Goal: Communication & Community: Answer question/provide support

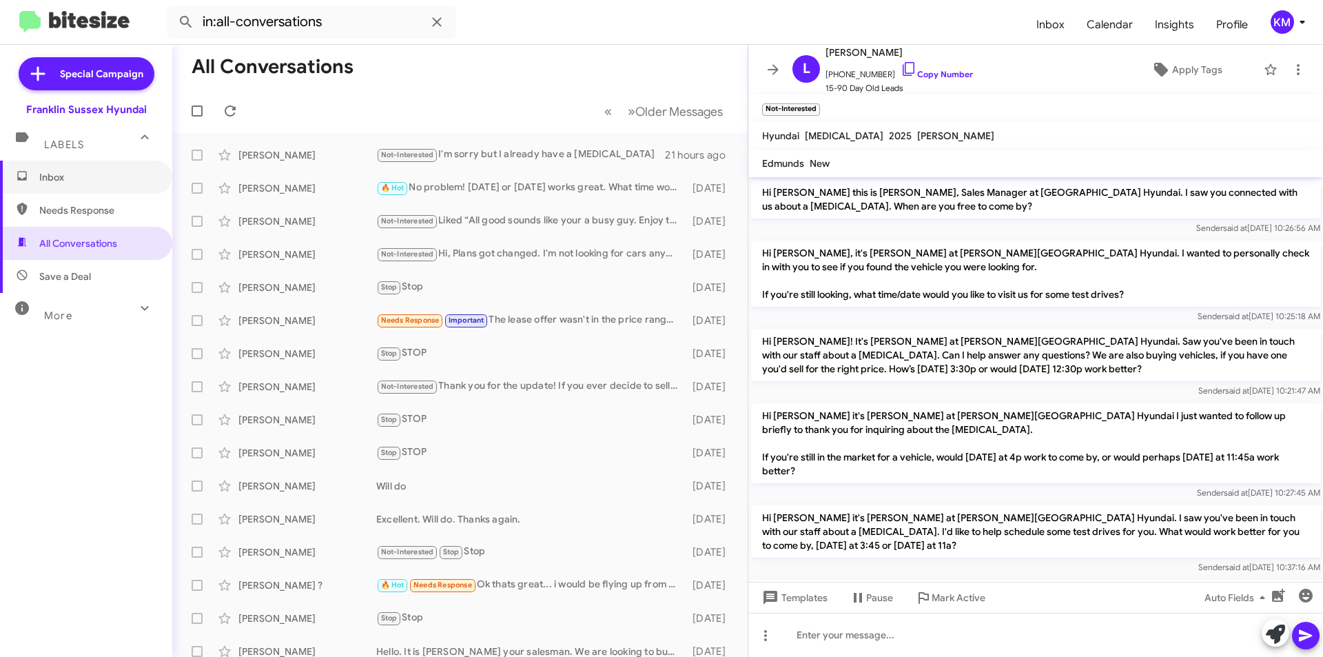
scroll to position [431, 0]
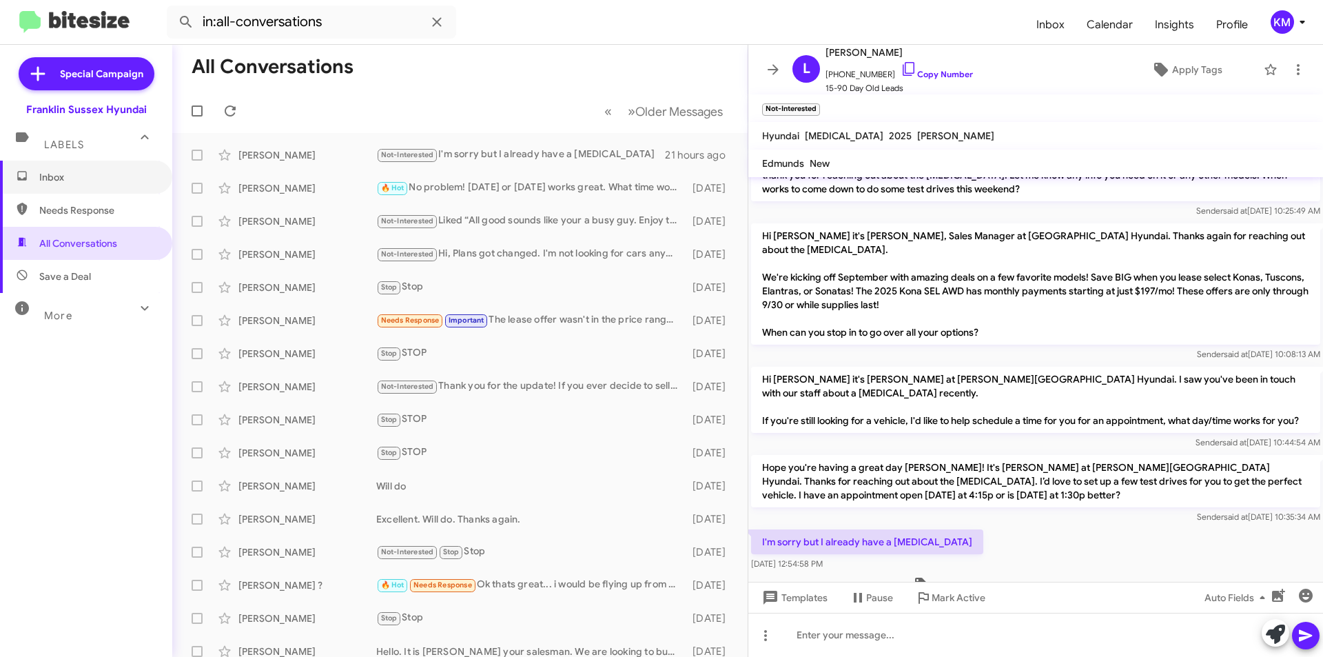
click at [63, 180] on span "Inbox" at bounding box center [97, 177] width 117 height 14
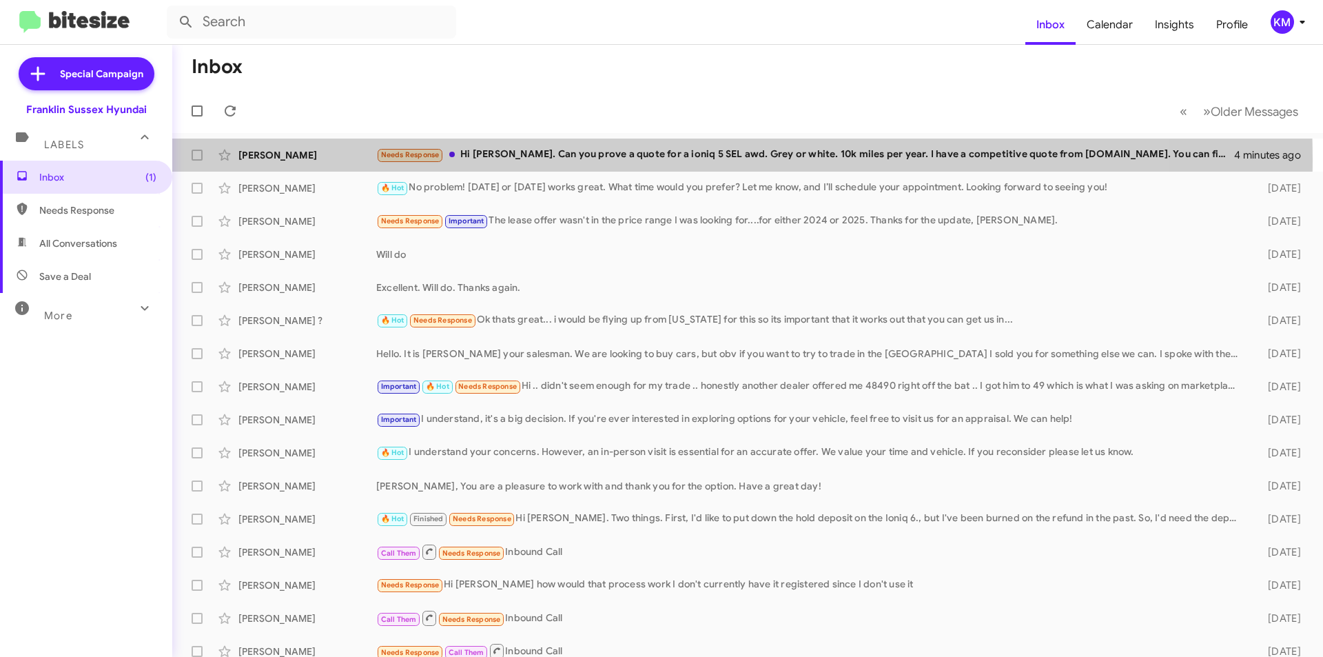
click at [628, 159] on div "Needs Response Hi Ken. Can you prove a quote for a ioniq 5 SEL awd. Grey or whi…" at bounding box center [805, 155] width 858 height 16
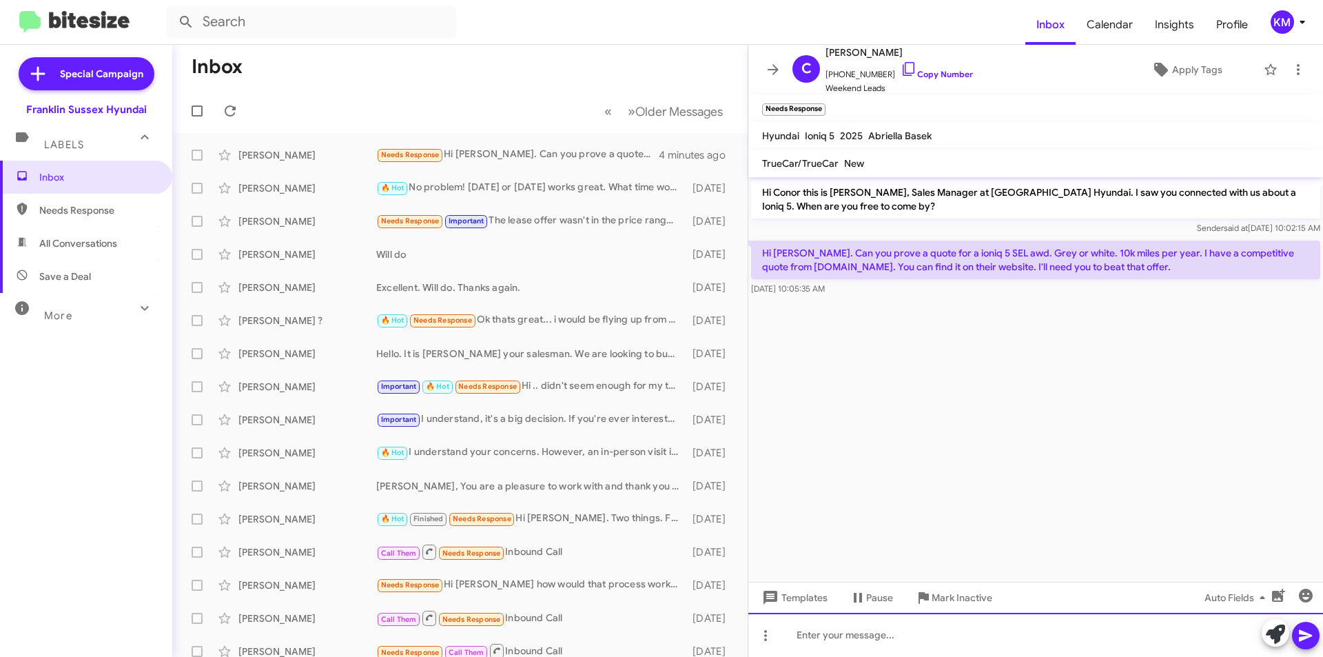
click at [852, 640] on div at bounding box center [1035, 635] width 575 height 44
drag, startPoint x: 872, startPoint y: 55, endPoint x: 857, endPoint y: 52, distance: 15.4
click at [857, 52] on span "[PERSON_NAME]" at bounding box center [899, 52] width 147 height 17
copy span "Allen"
click at [872, 638] on div at bounding box center [1035, 635] width 575 height 44
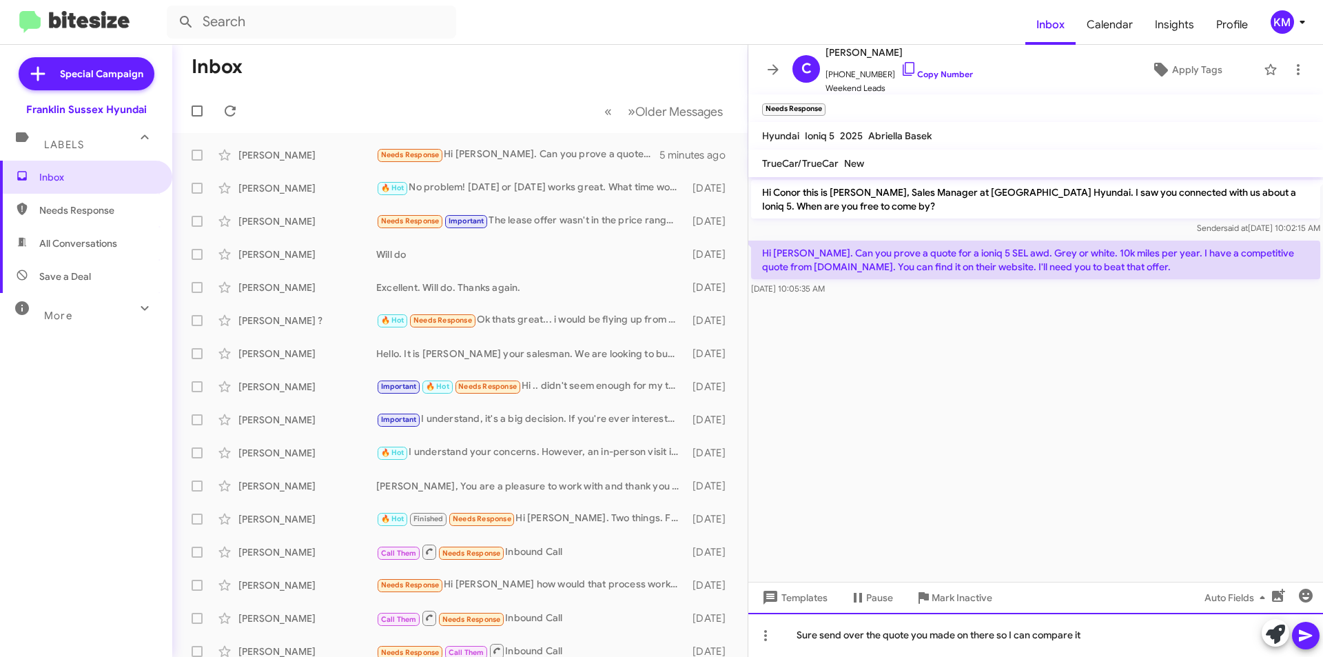
click at [968, 631] on div "Sure send over the quote you made on there so I can compare it" at bounding box center [1035, 635] width 575 height 44
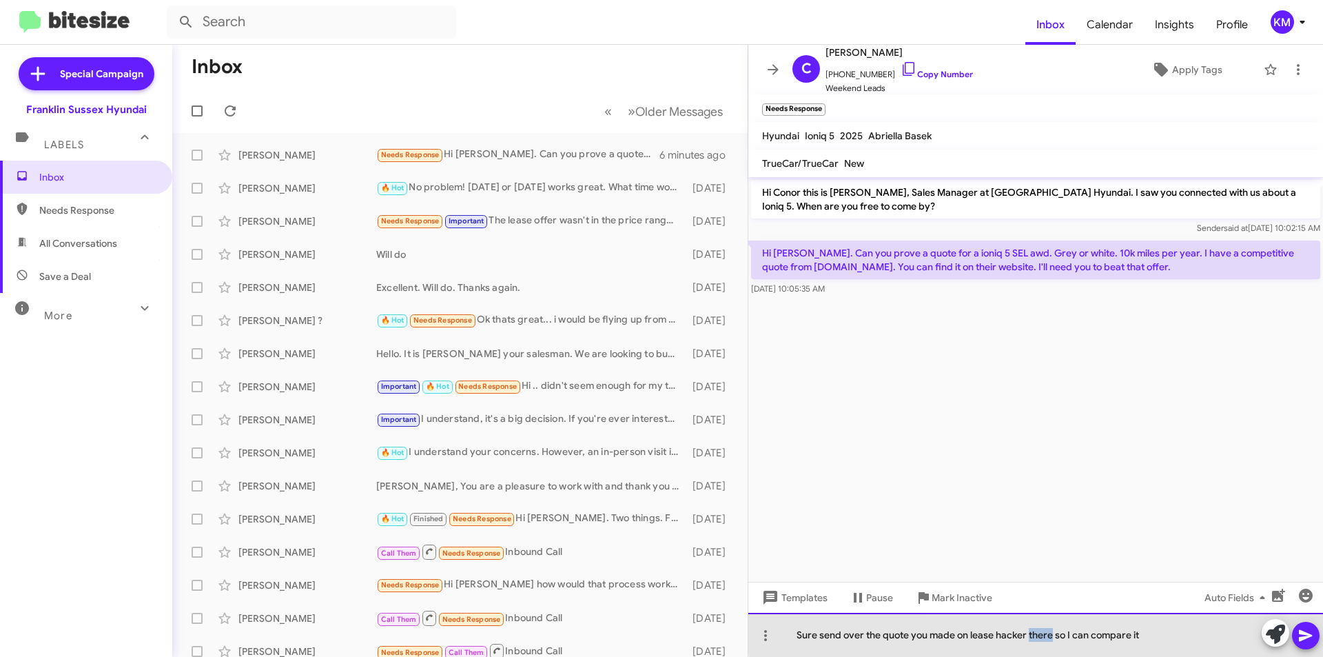
drag, startPoint x: 1051, startPoint y: 632, endPoint x: 1030, endPoint y: 633, distance: 21.4
click at [1030, 633] on div "Sure send over the quote you made on lease hacker there so I can compare it" at bounding box center [1035, 635] width 575 height 44
click at [1122, 631] on div "Sure send over the quote you made on lease hacker so I can compare it" at bounding box center [1035, 635] width 575 height 44
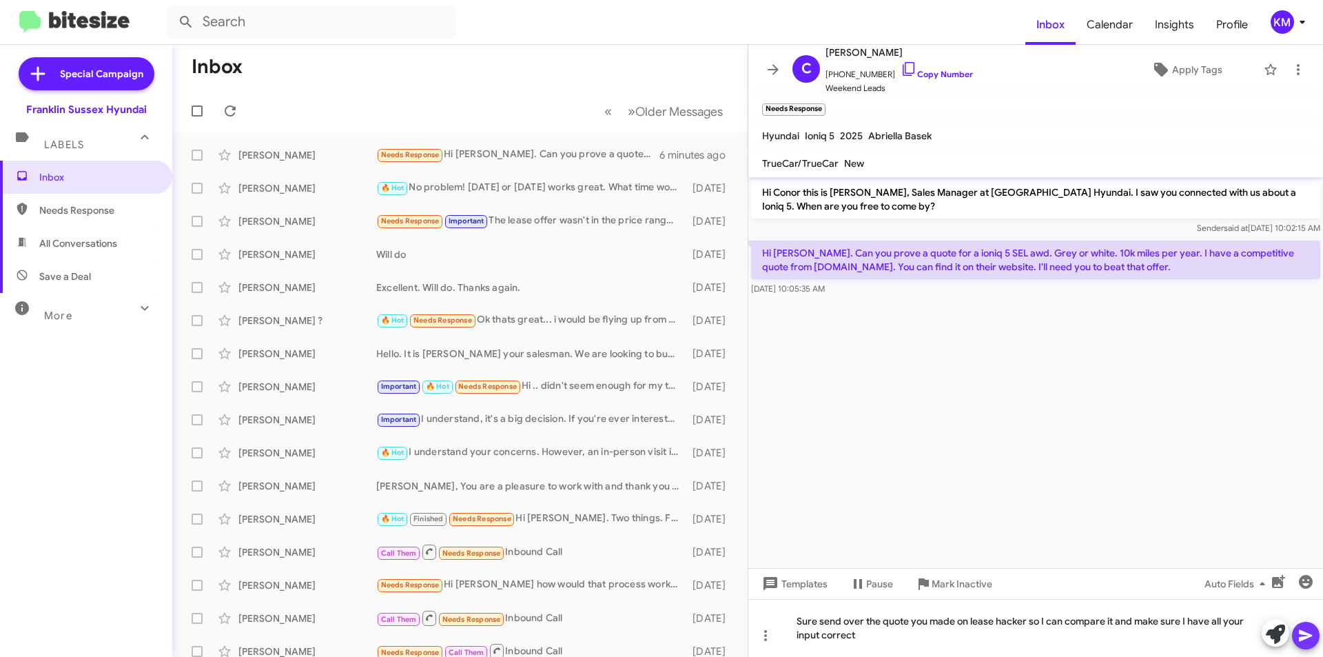
click at [1317, 635] on button at bounding box center [1306, 636] width 28 height 28
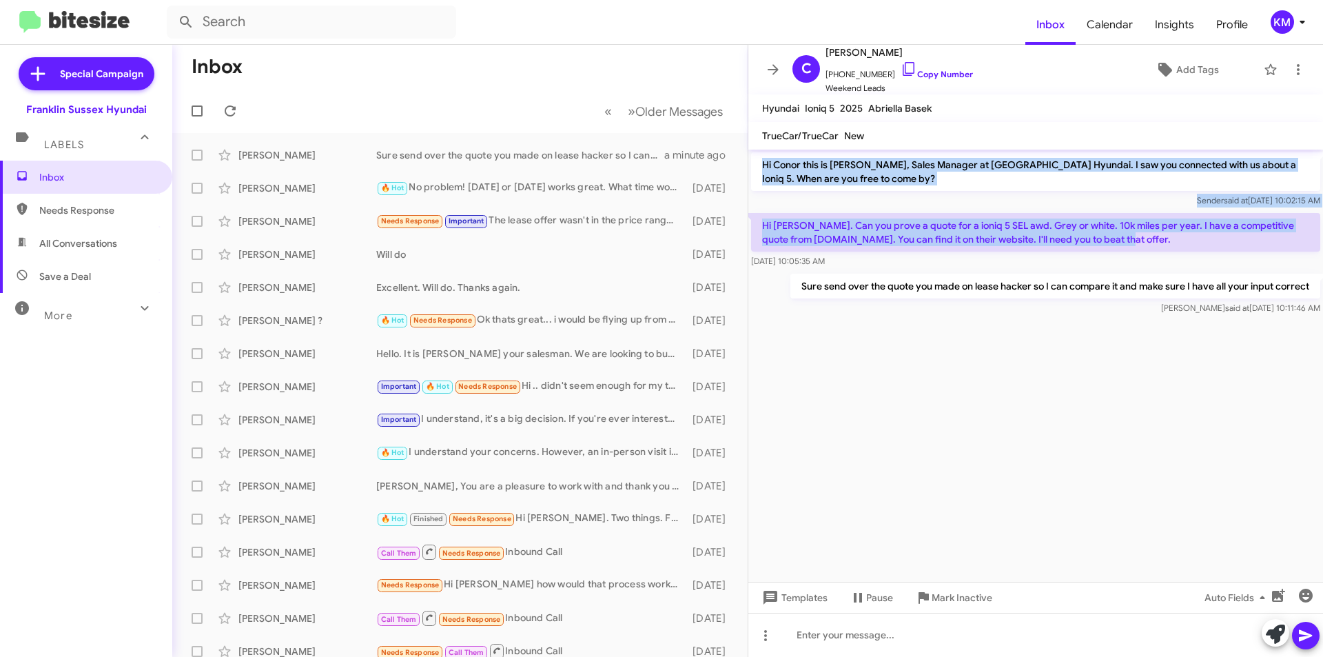
drag, startPoint x: 1068, startPoint y: 244, endPoint x: 754, endPoint y: 162, distance: 324.1
click at [754, 162] on div "Hi Conor this is Ken Mccallion, Sales Manager at Franklin Sussex Hyundai. I saw…" at bounding box center [1035, 234] width 575 height 168
copy div "Hi Conor this is Ken Mccallion, Sales Manager at Franklin Sussex Hyundai. I saw…"
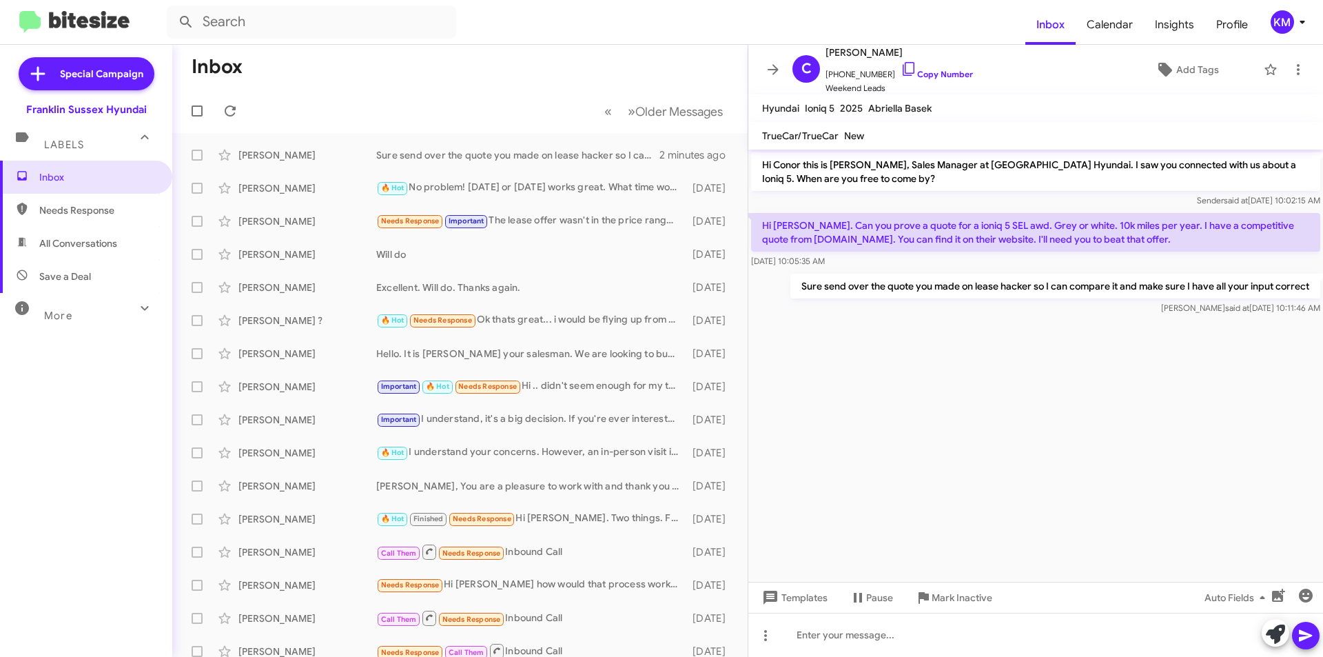
drag, startPoint x: 938, startPoint y: 476, endPoint x: 931, endPoint y: 466, distance: 12.4
click at [935, 472] on cdk-virtual-scroll-viewport "Hi Conor this is Ken Mccallion, Sales Manager at Franklin Sussex Hyundai. I saw…" at bounding box center [1035, 366] width 575 height 432
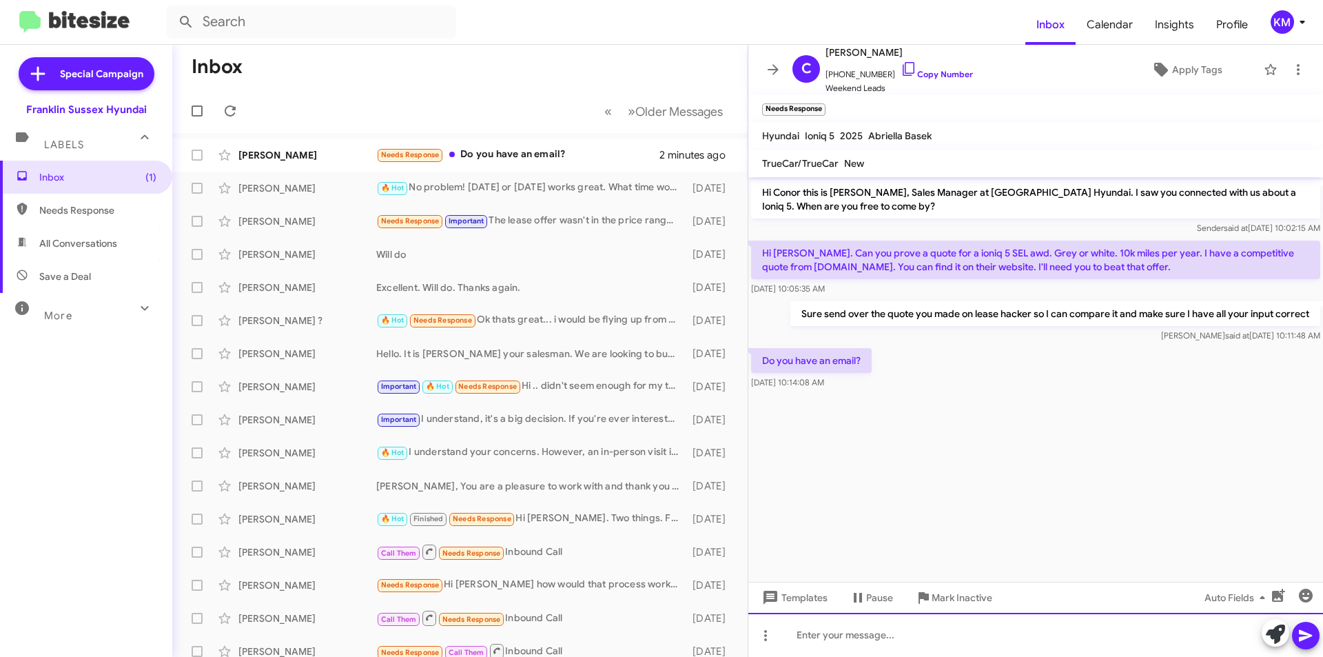
click at [796, 639] on div at bounding box center [1035, 635] width 575 height 44
click at [1311, 633] on icon at bounding box center [1306, 635] width 17 height 17
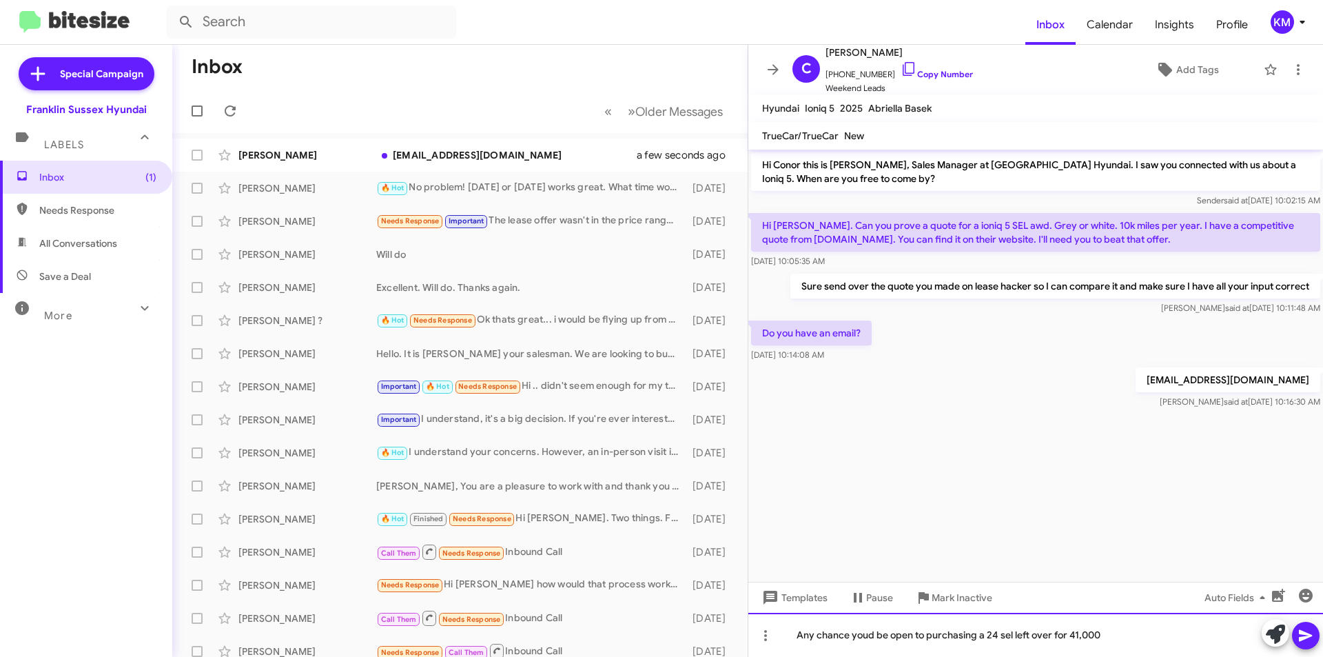
click at [1069, 635] on div "Any chance youd be open to purchasing a 24 sel left over for 41,000" at bounding box center [1035, 635] width 575 height 44
click at [868, 635] on div "Any chance youd be open to purchasing a 24 sel left over for $41,000" at bounding box center [1035, 635] width 575 height 44
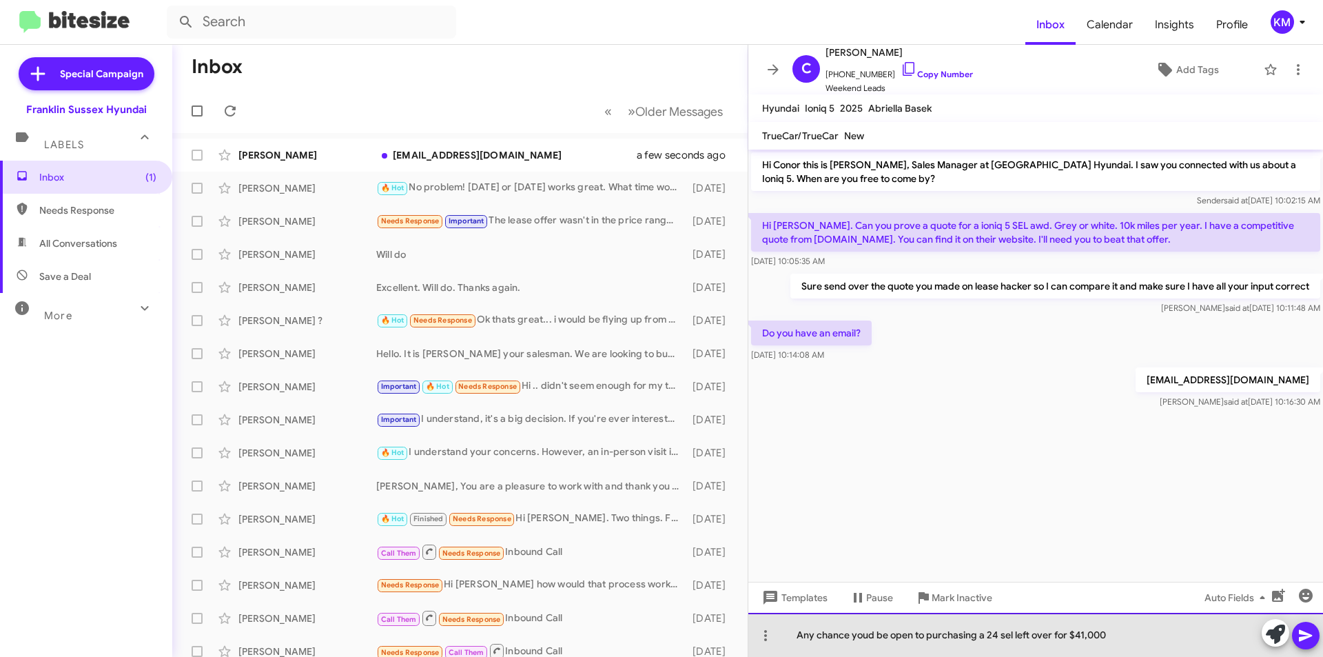
click at [973, 636] on div "Any chance youd be open to purchasing a 24 sel left over for $41,000" at bounding box center [1035, 635] width 575 height 44
drag, startPoint x: 973, startPoint y: 636, endPoint x: 923, endPoint y: 637, distance: 49.6
click at [923, 637] on div "Any chance youd be open to purchasing a 24 sel left over for $41,000" at bounding box center [1035, 635] width 575 height 44
click at [1107, 634] on div "Any chance youd be open to purchasing a 24 sel left over for $41,000" at bounding box center [1035, 635] width 575 height 44
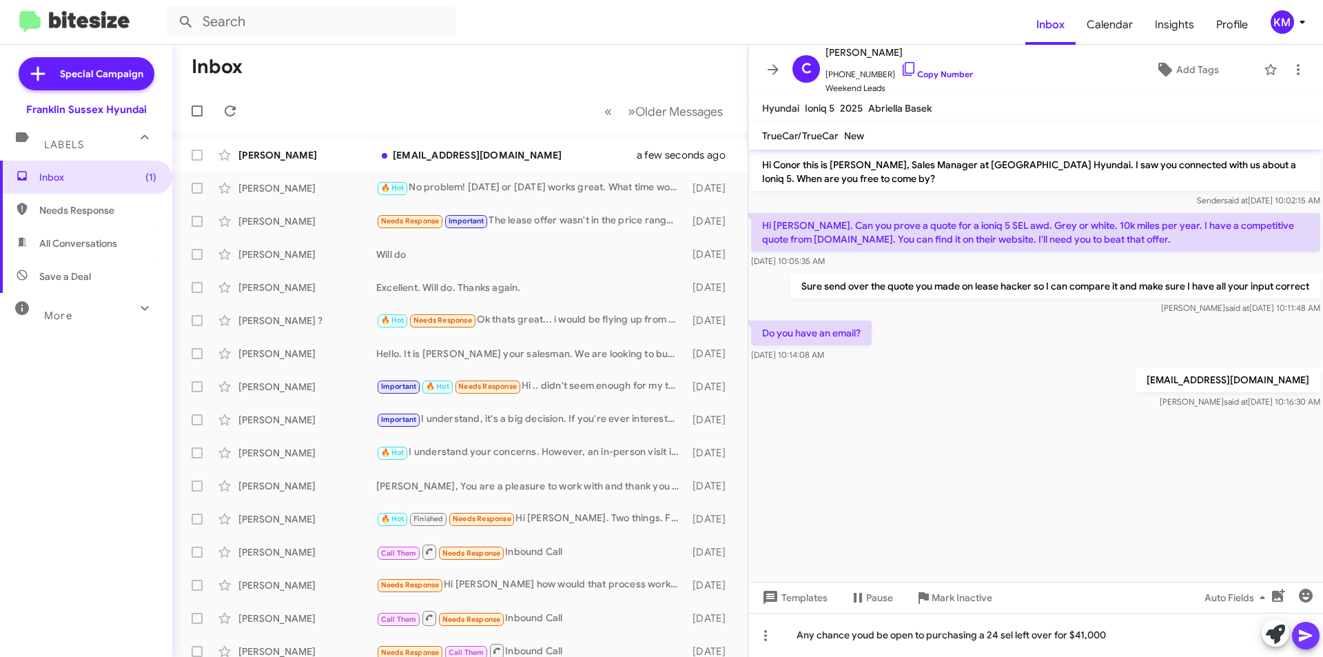
click at [1306, 638] on icon at bounding box center [1305, 636] width 13 height 12
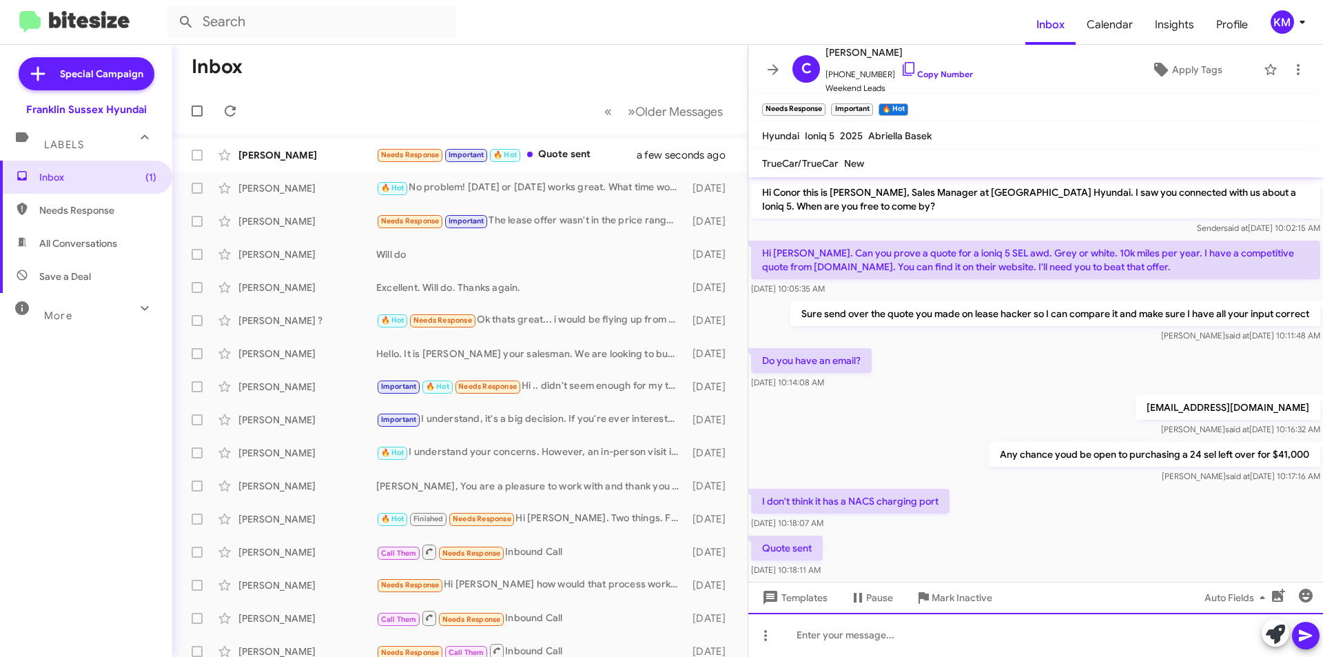
scroll to position [25, 0]
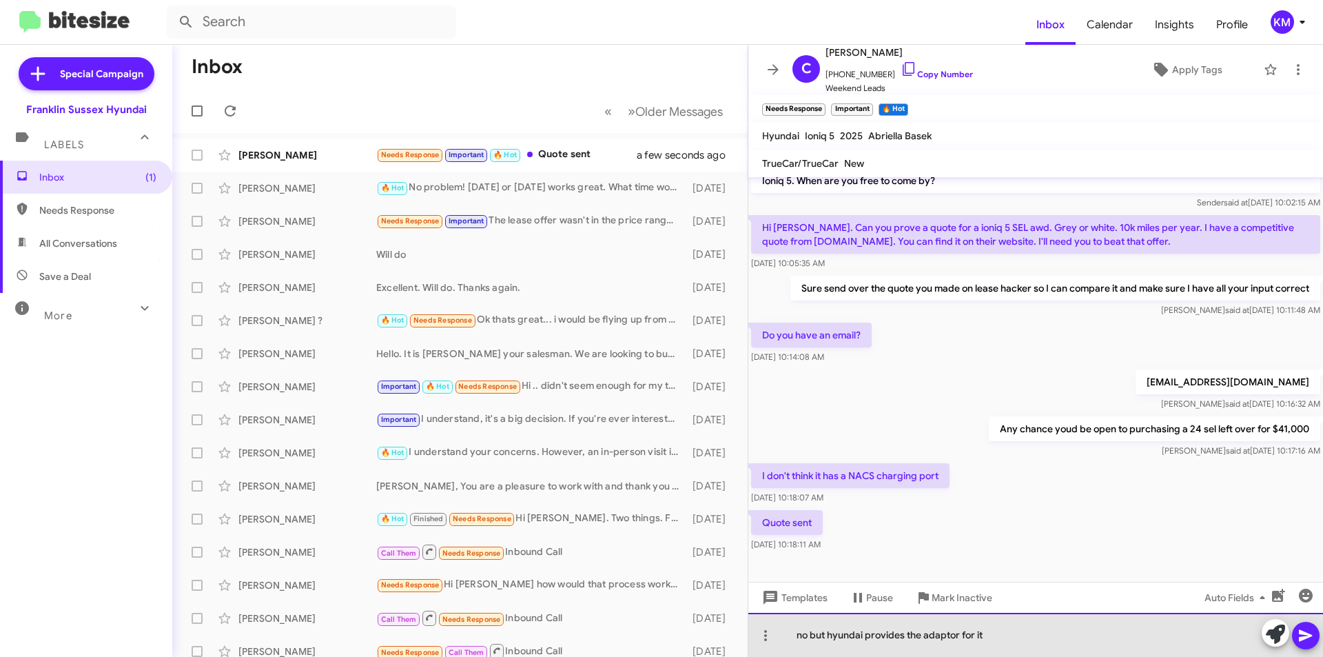
click at [840, 640] on div "no but hyundai provides the adaptor for it" at bounding box center [1035, 635] width 575 height 44
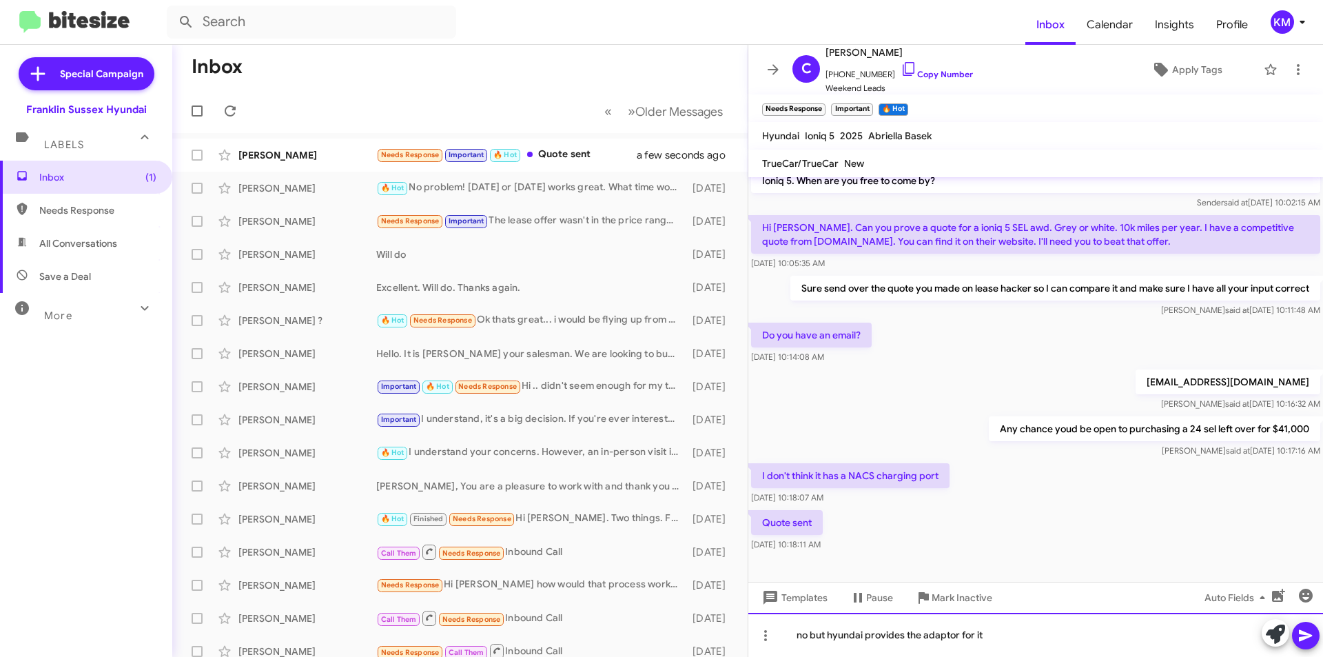
click at [1307, 651] on div "no but hyundai provides the adaptor for it" at bounding box center [1035, 635] width 575 height 44
click at [1305, 640] on icon at bounding box center [1306, 635] width 17 height 17
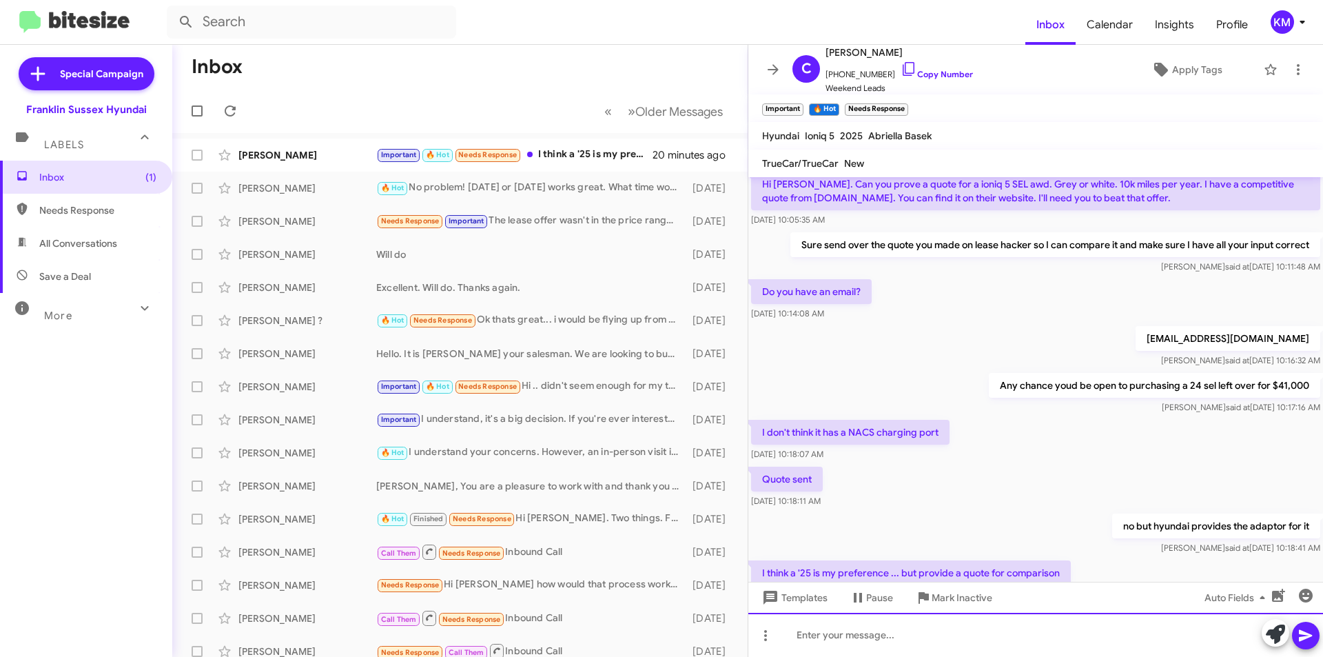
scroll to position [126, 0]
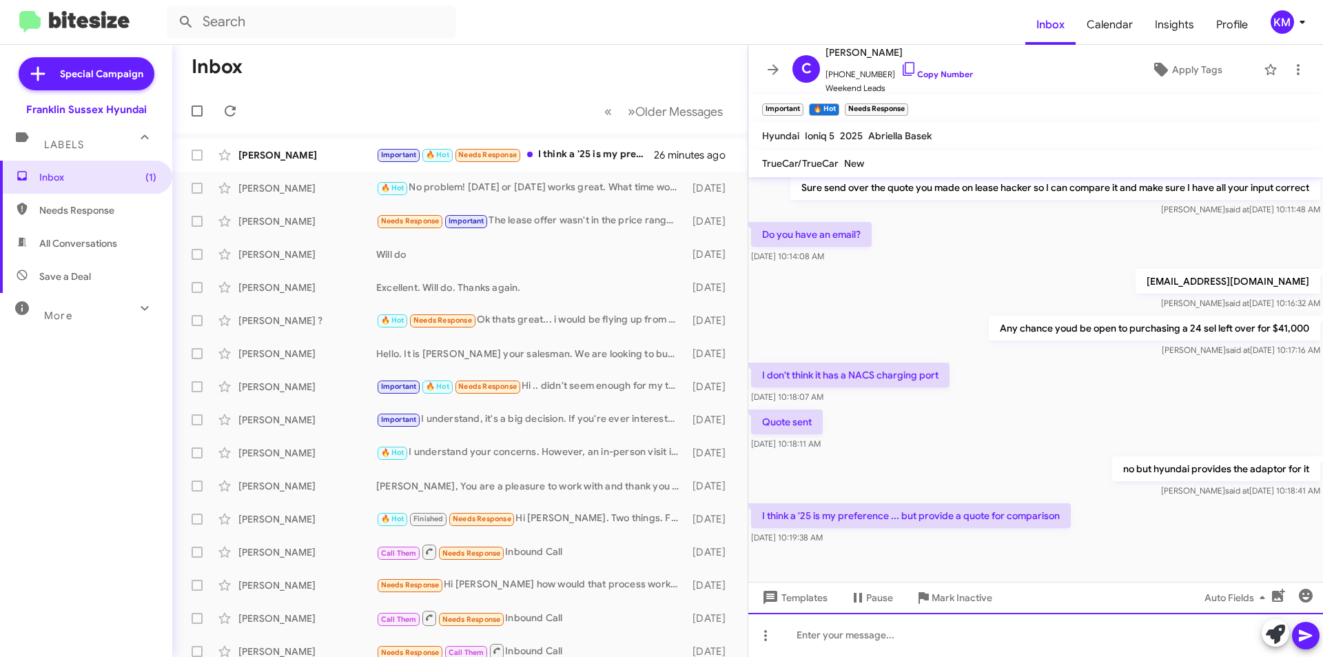
click at [888, 644] on div at bounding box center [1035, 635] width 575 height 44
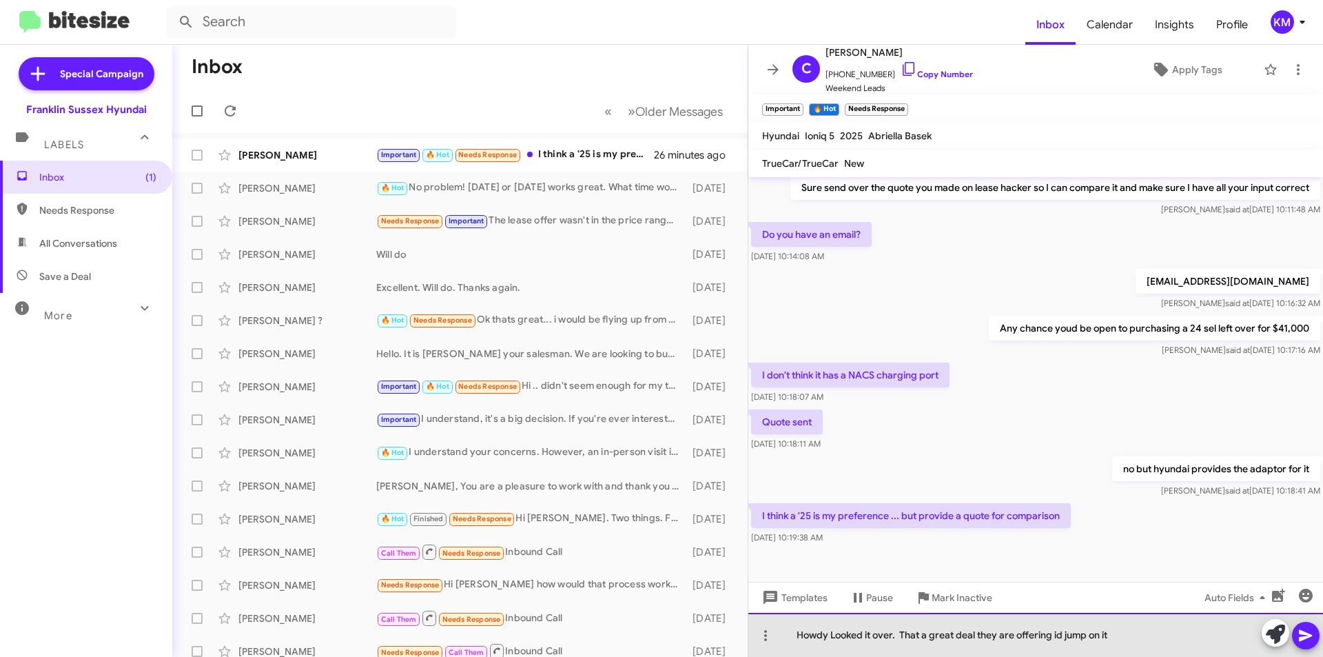
click at [1052, 637] on div "Howdy Looked it over. That a great deal they are offering id jump on it" at bounding box center [1035, 635] width 575 height 44
click at [1195, 631] on div "Howdy Looked it over. That a great deal they are offering from auto ninja id ju…" at bounding box center [1035, 635] width 575 height 44
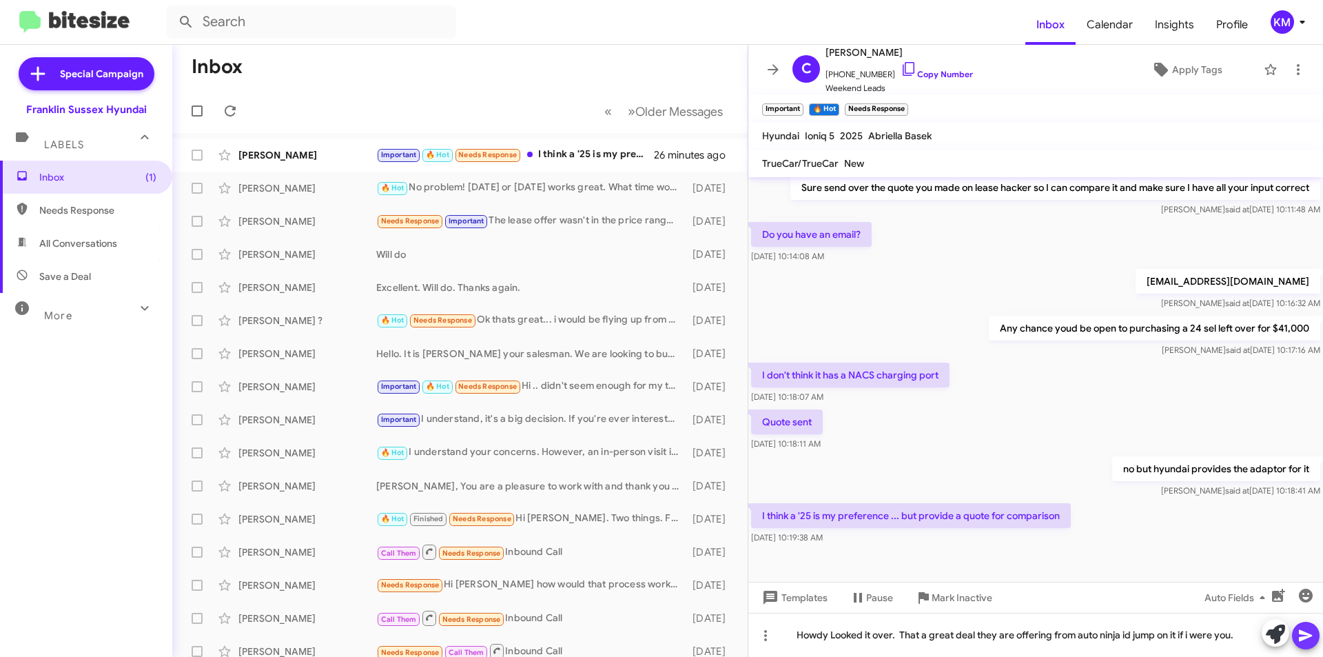
click at [1307, 634] on icon at bounding box center [1305, 636] width 13 height 12
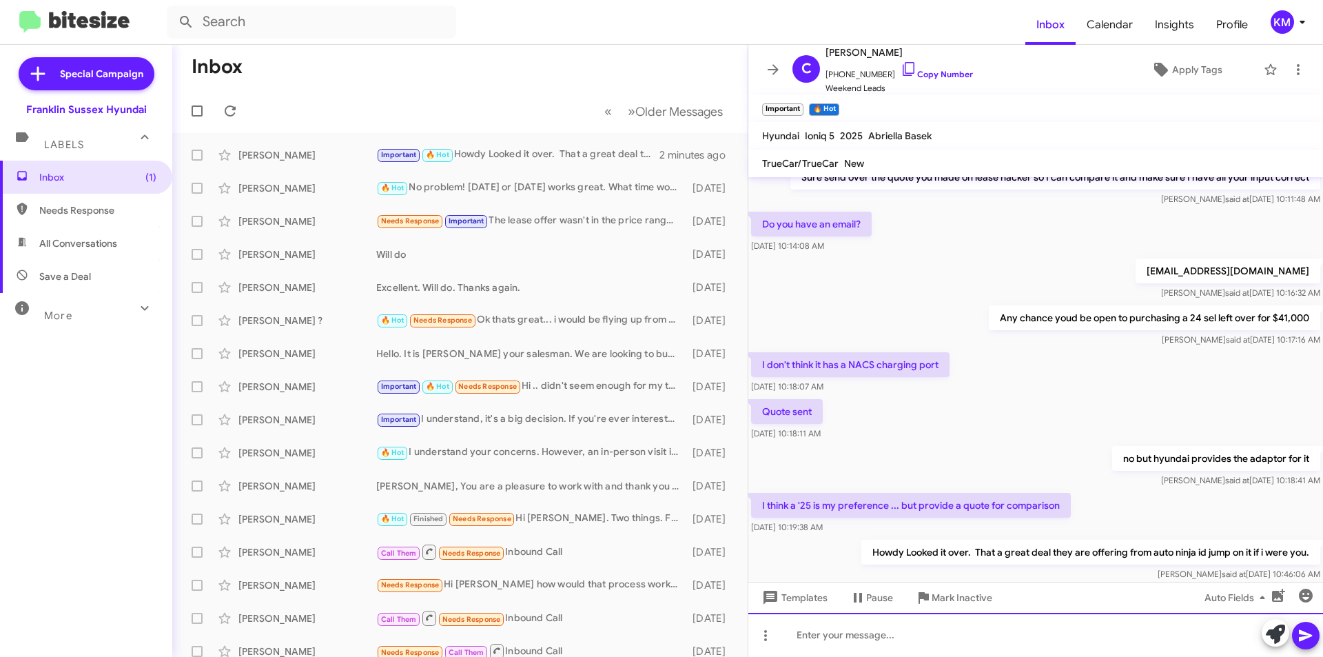
scroll to position [176, 0]
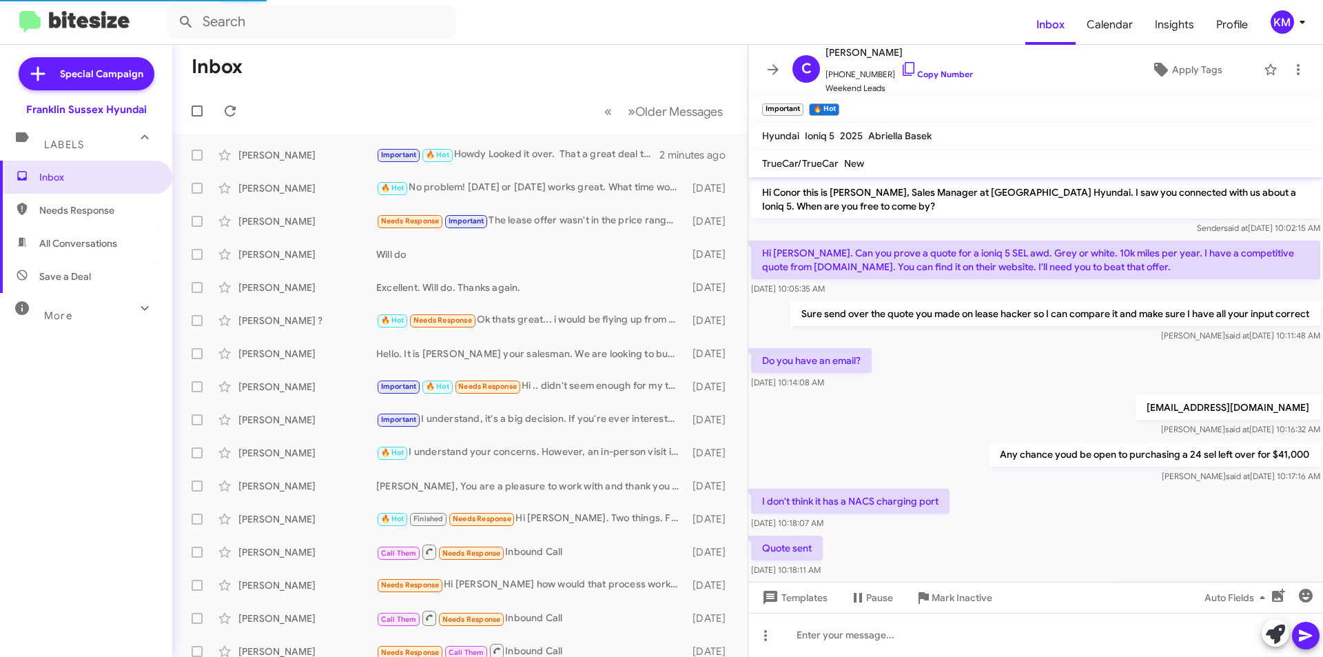
scroll to position [176, 0]
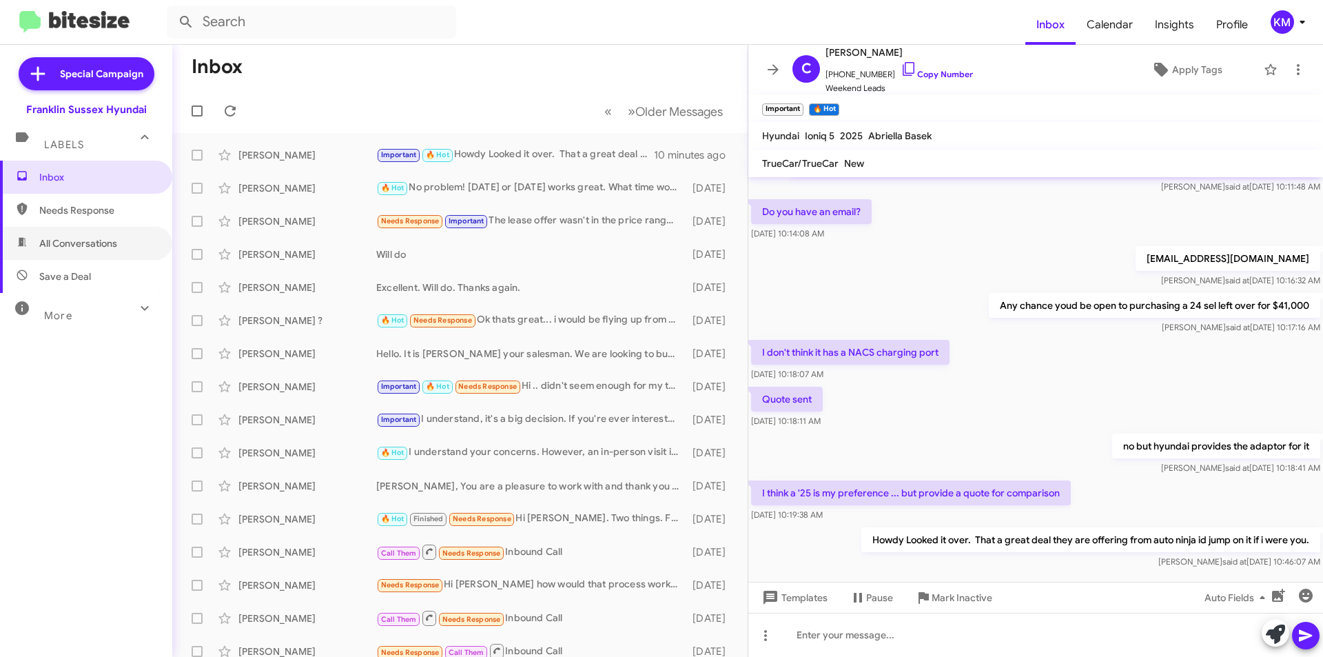
click at [83, 245] on span "All Conversations" at bounding box center [78, 243] width 78 height 14
type input "in:all-conversations"
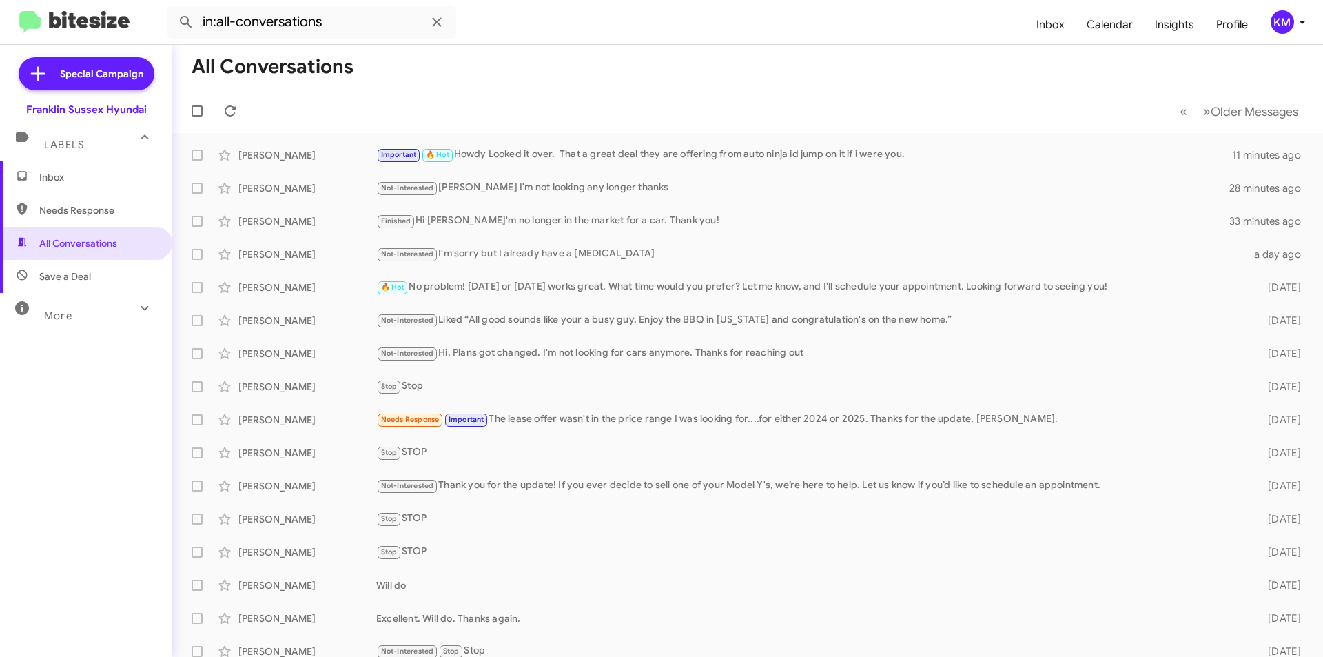
click at [498, 185] on div "Not-Interested Ken I'm not looking any longer thanks" at bounding box center [802, 188] width 853 height 16
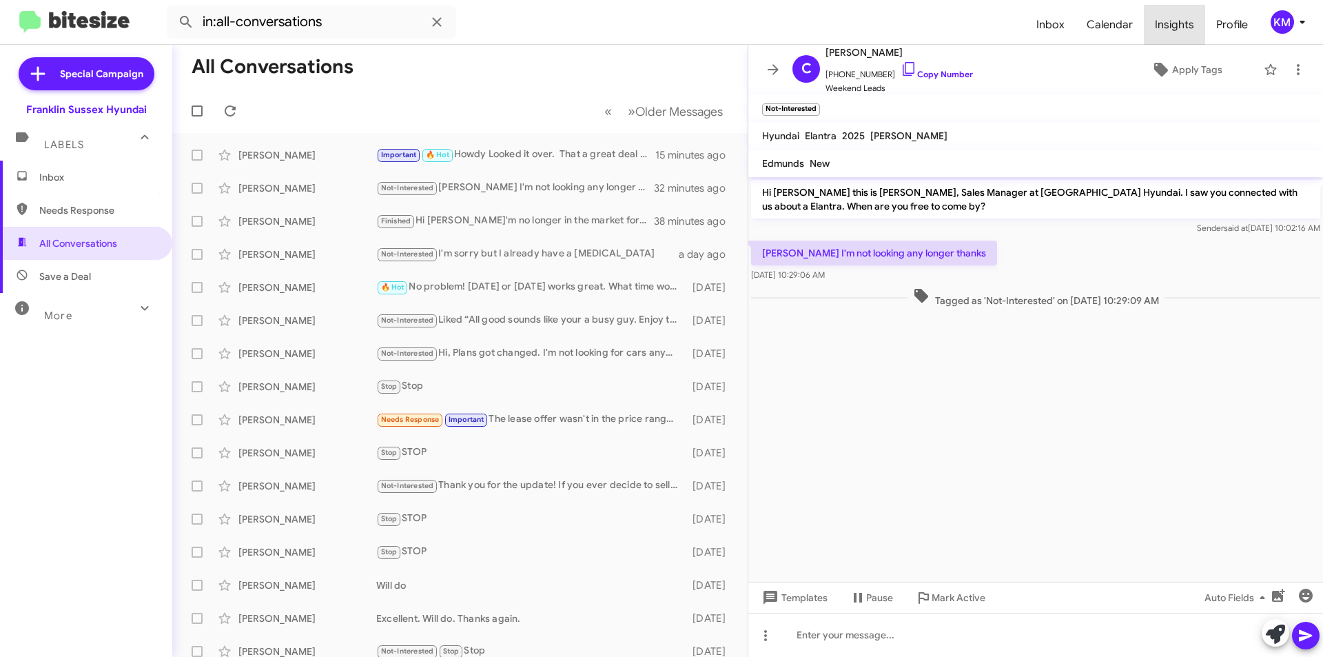
click at [1185, 32] on span "Insights" at bounding box center [1174, 25] width 61 height 40
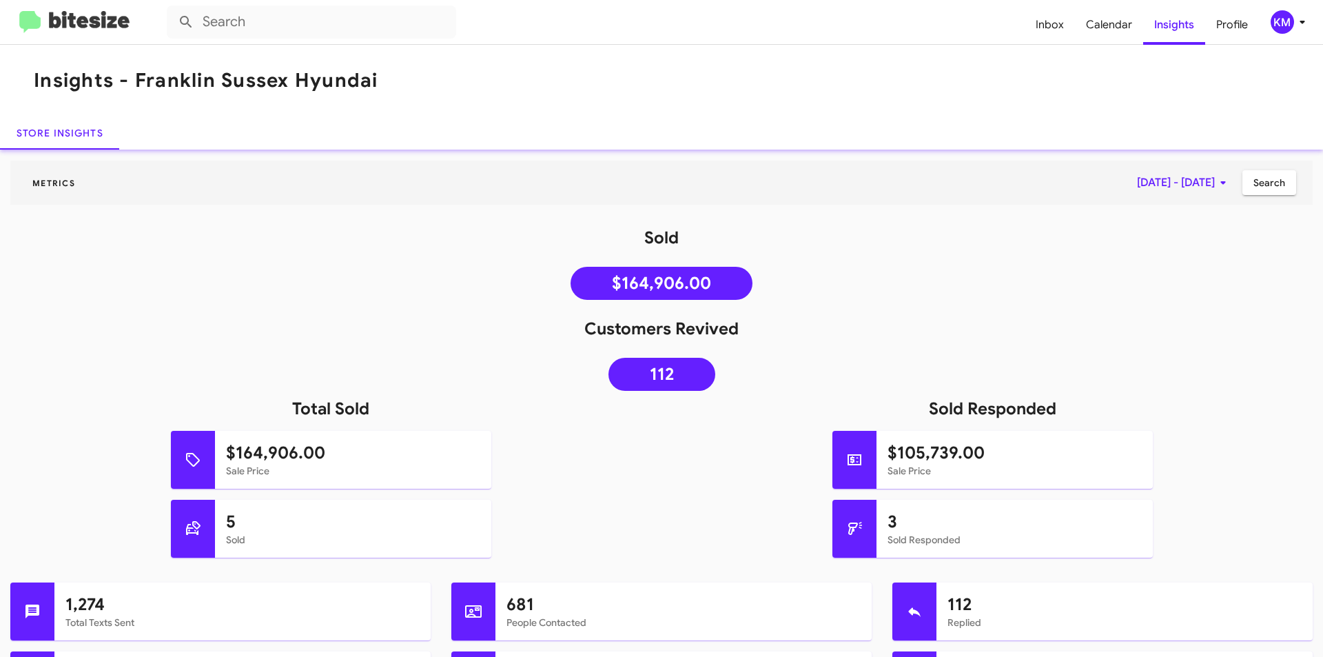
click at [1047, 15] on span "Inbox" at bounding box center [1050, 25] width 50 height 40
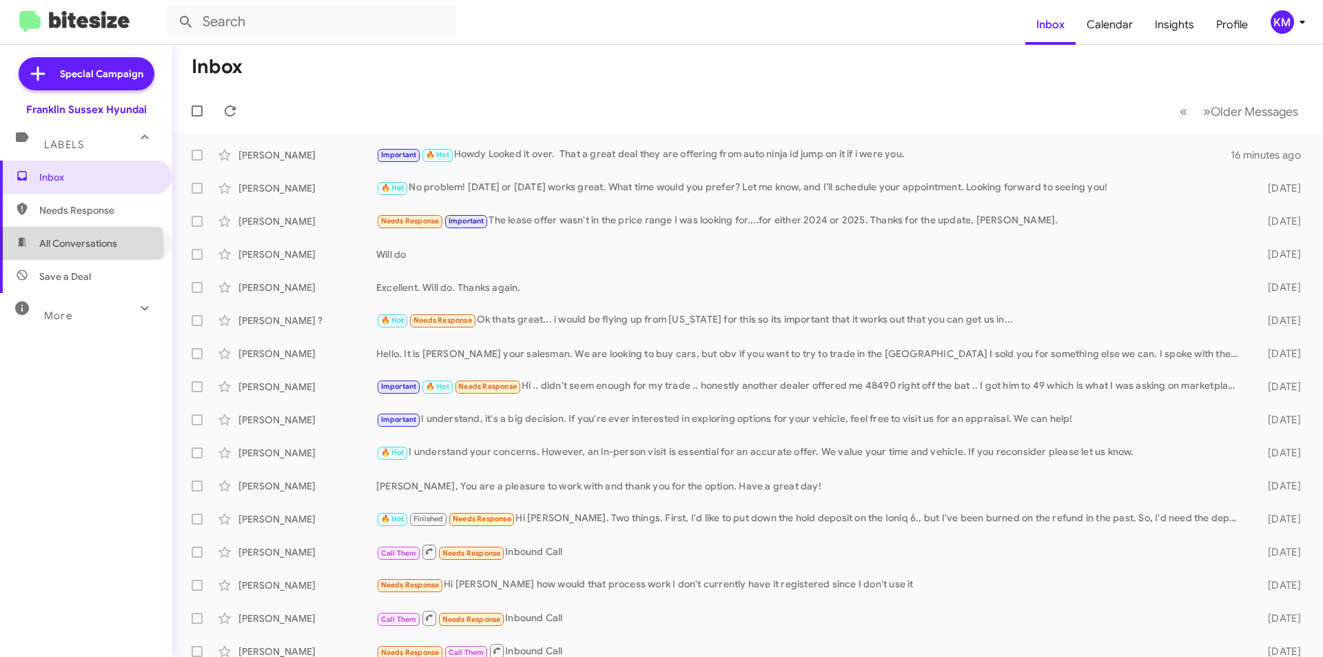
click at [76, 246] on span "All Conversations" at bounding box center [78, 243] width 78 height 14
type input "in:all-conversations"
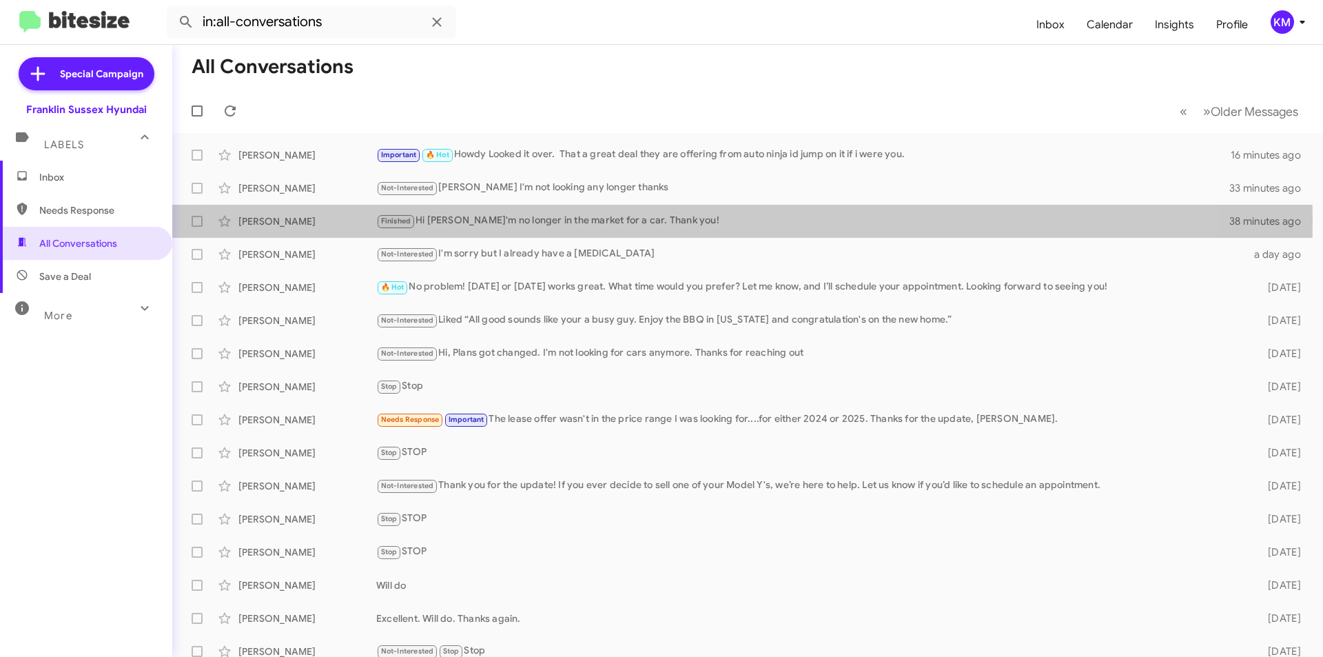
click at [565, 221] on div "Finished Hi Ken I'm no longer in the market for a car. Thank you!" at bounding box center [802, 221] width 853 height 16
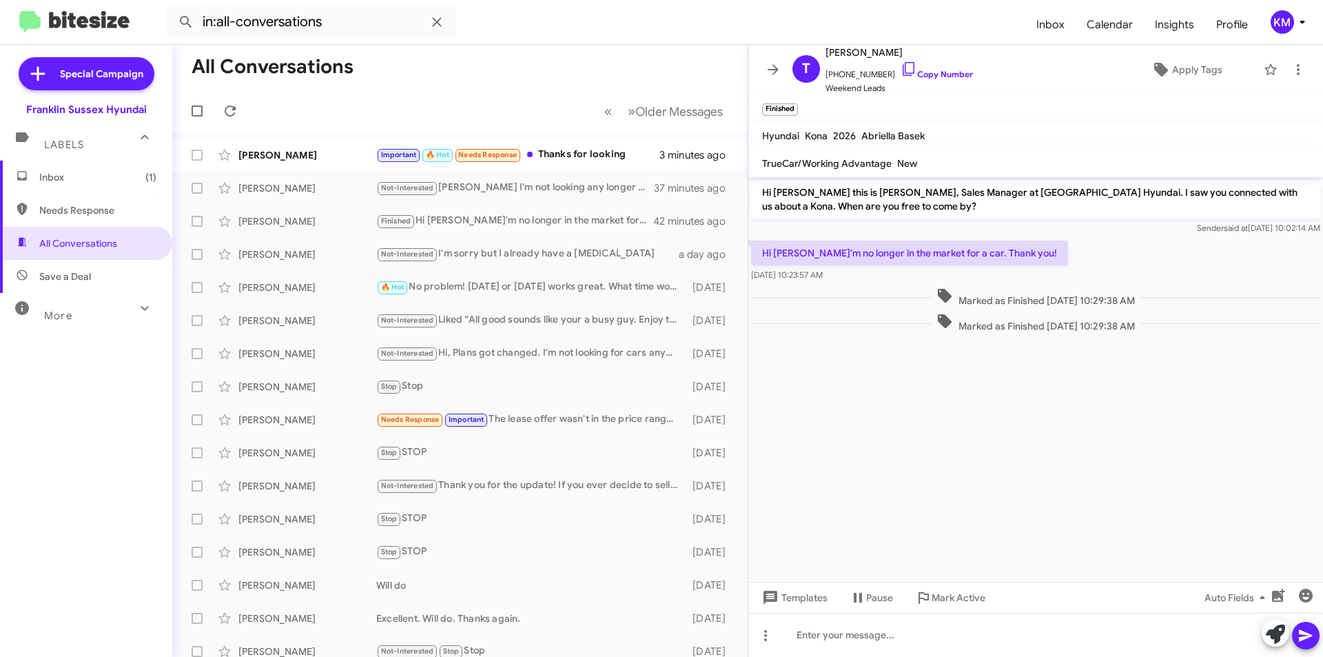
click at [561, 159] on div "Important 🔥 Hot Needs Response Thanks for looking" at bounding box center [517, 155] width 283 height 16
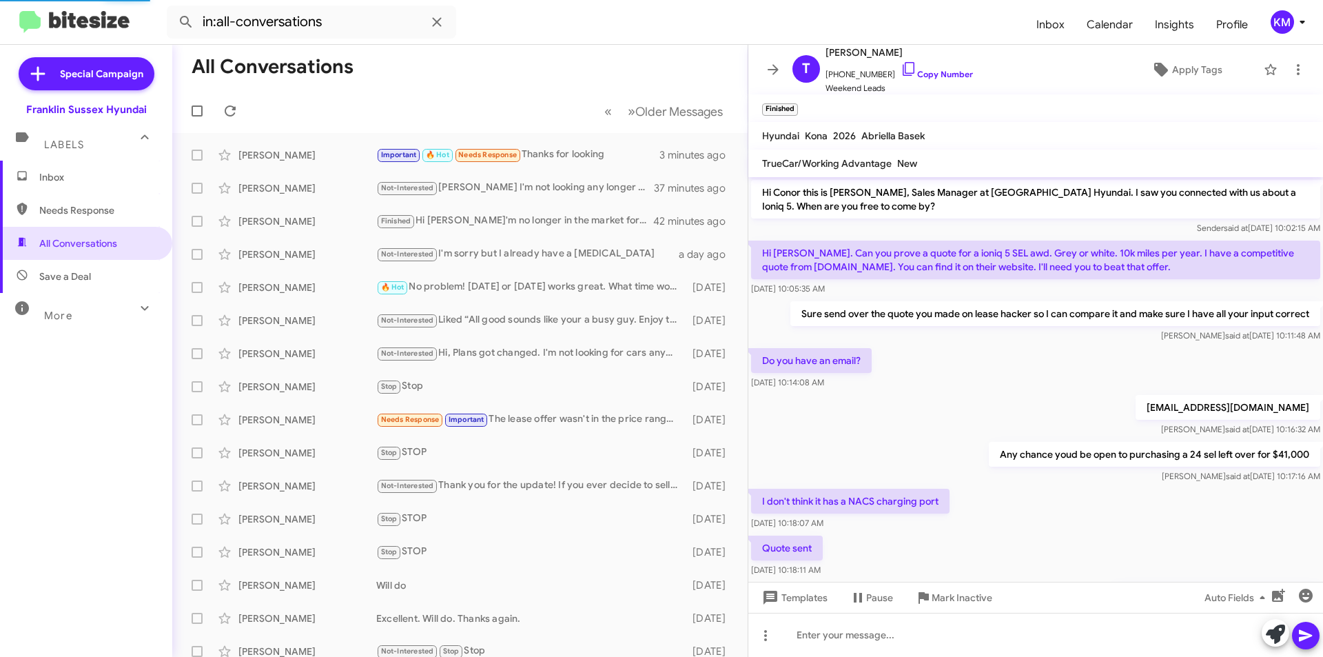
scroll to position [227, 0]
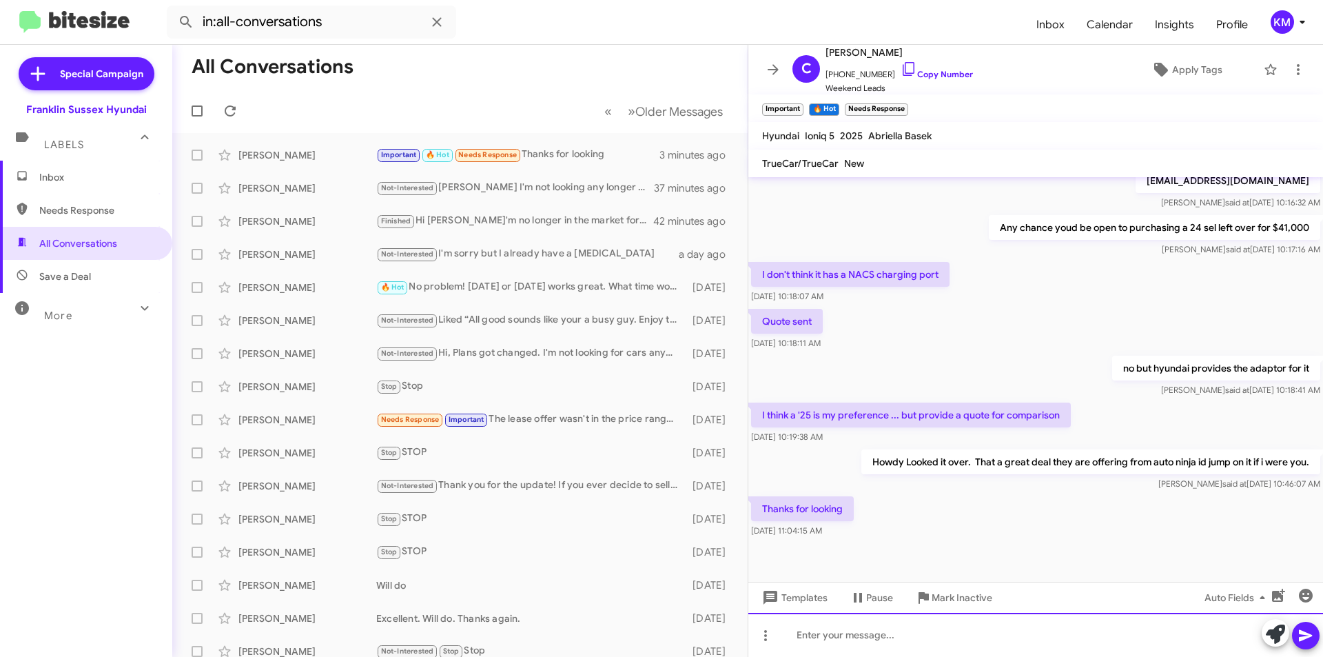
click at [860, 637] on div at bounding box center [1035, 635] width 575 height 44
click at [1296, 631] on button at bounding box center [1306, 636] width 28 height 28
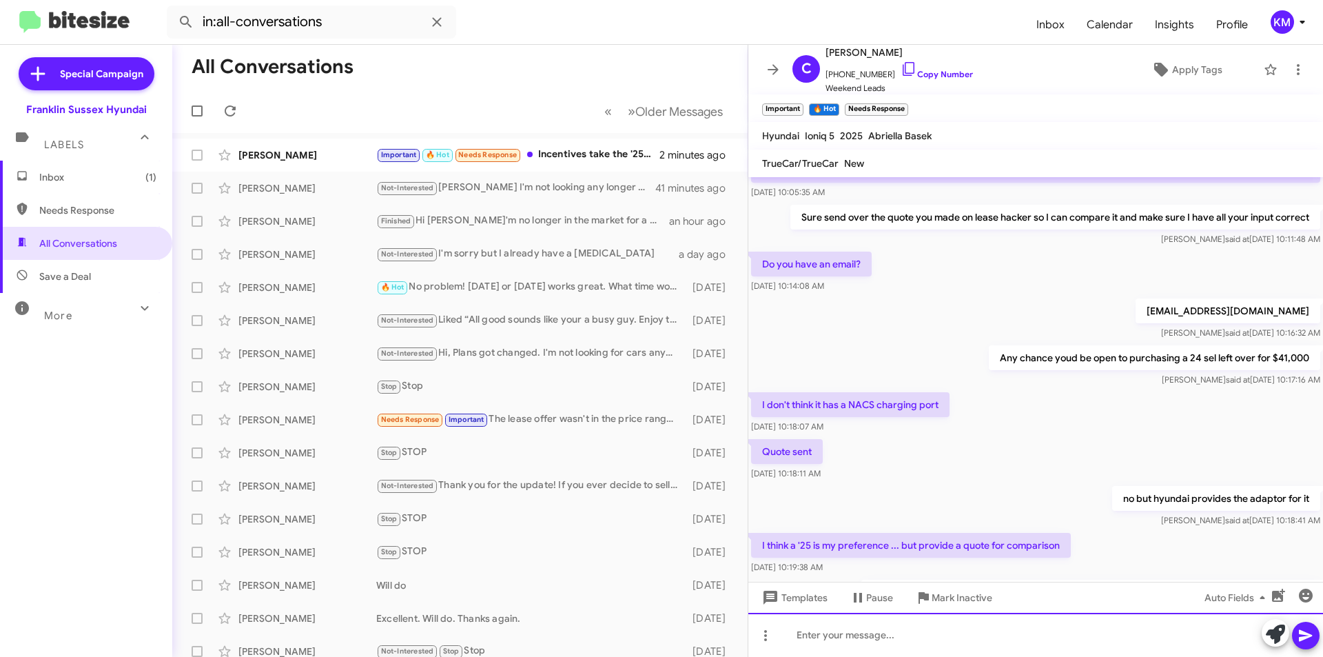
scroll to position [327, 0]
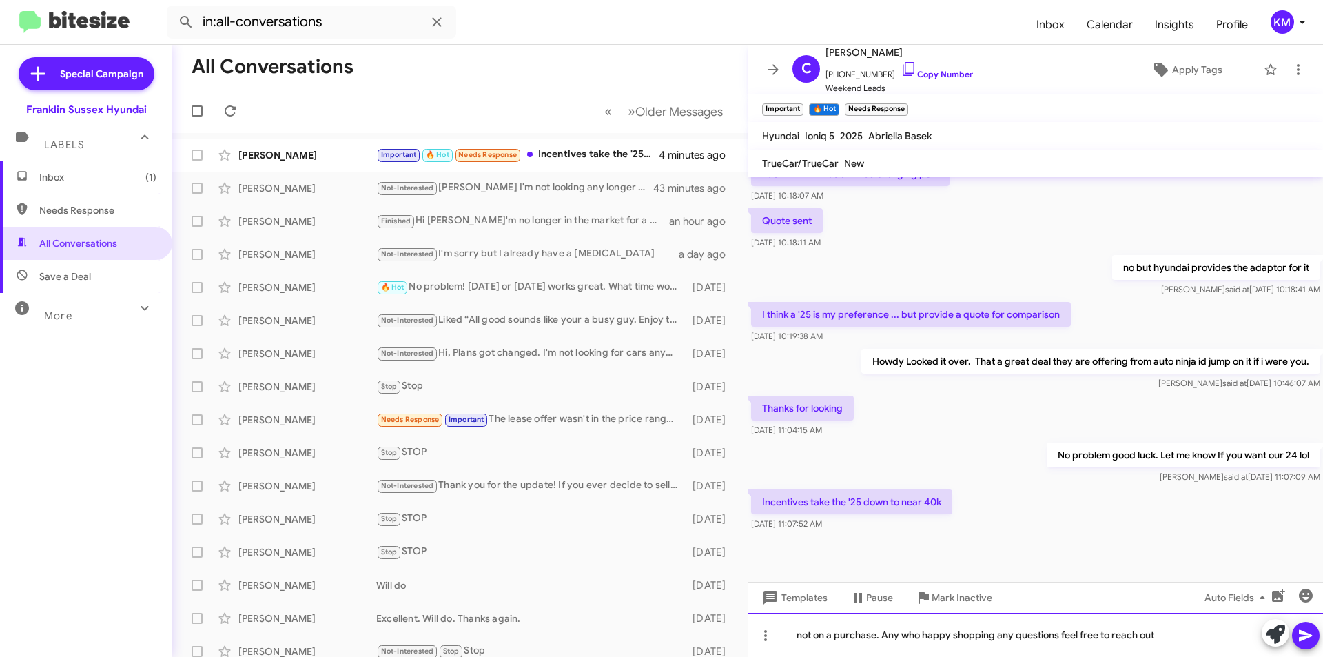
click at [994, 632] on div "not on a purchase. Any who happy shopping any questions feel free to reach out" at bounding box center [1035, 635] width 575 height 44
click at [1303, 632] on icon at bounding box center [1305, 636] width 13 height 12
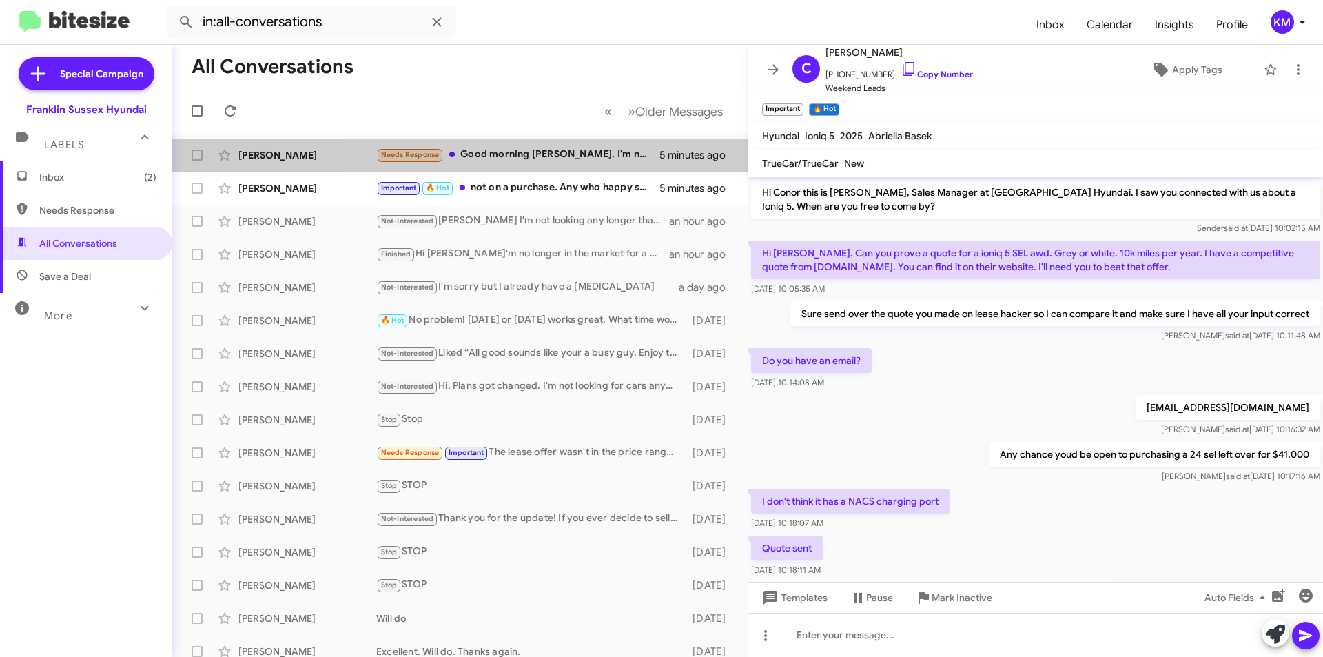
click at [550, 157] on div "Needs Response Good morning Ken. I'm not sure if I spoke with you on Saturday b…" at bounding box center [517, 155] width 283 height 16
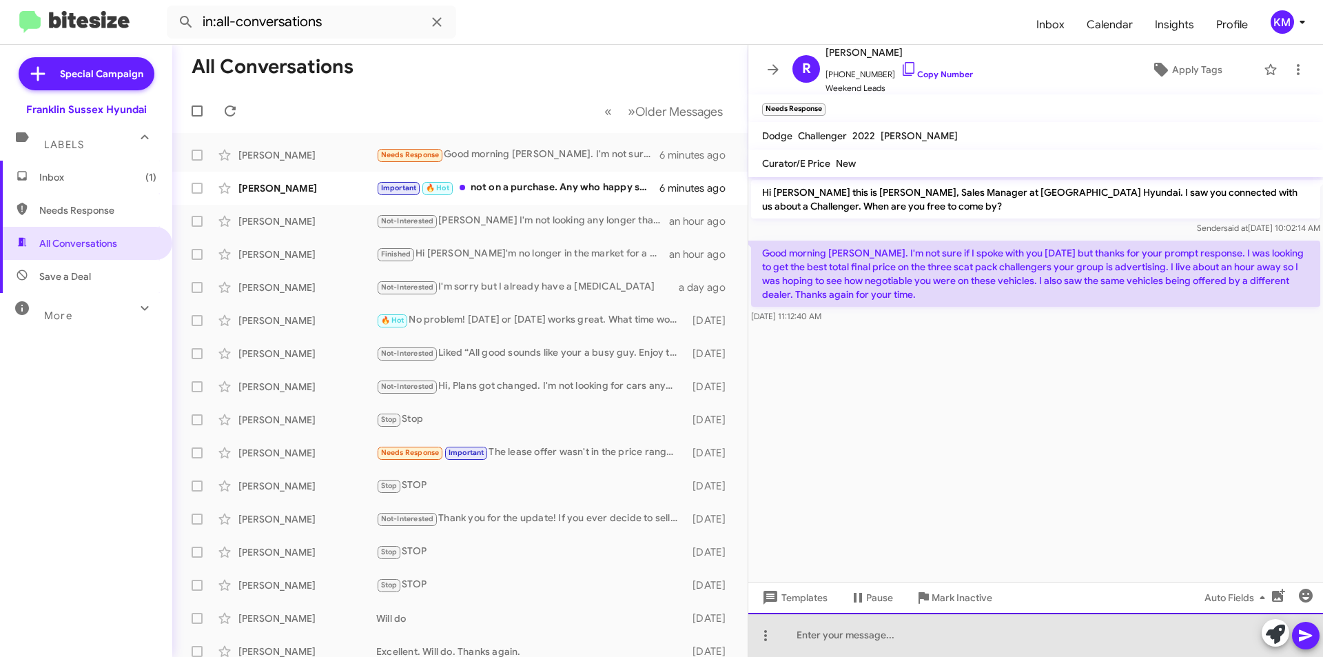
click at [885, 640] on div at bounding box center [1035, 635] width 575 height 44
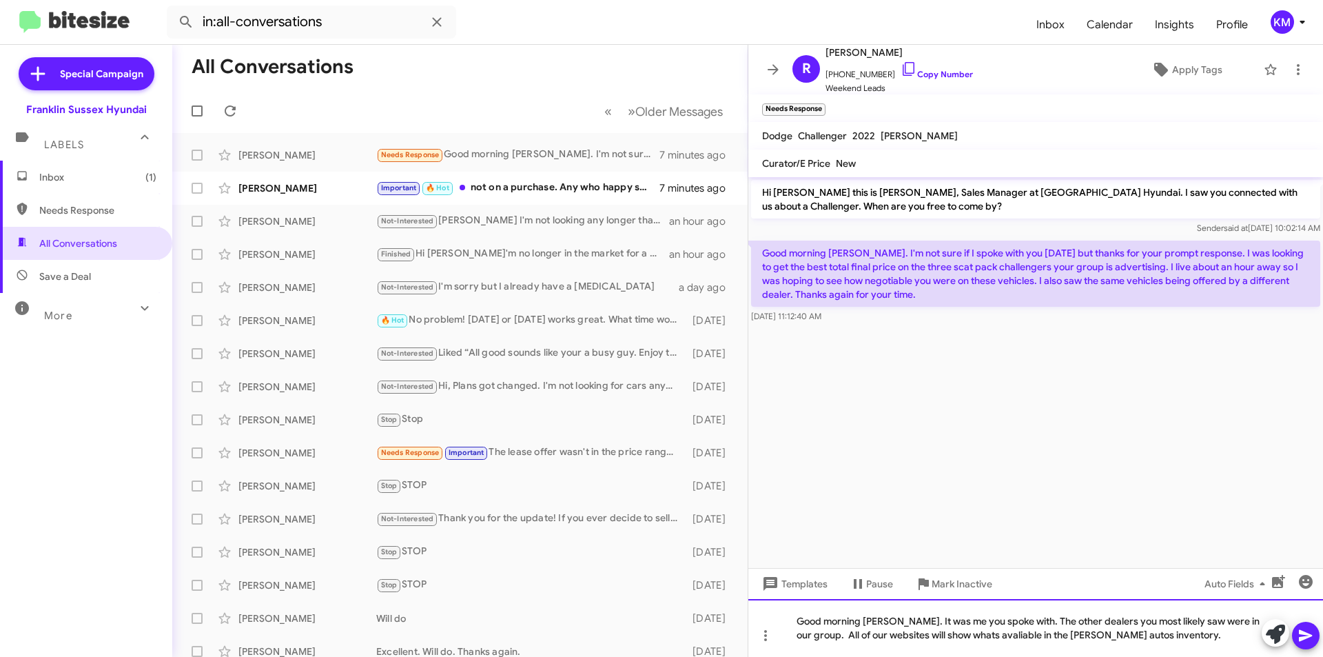
click at [1005, 635] on div "Good morning Robert. It was me you spoke with. The other dealers you most likel…" at bounding box center [1035, 628] width 575 height 58
click at [1003, 636] on div "Good morning Robert. It was me you spoke with. The other dealers you most likel…" at bounding box center [1035, 628] width 575 height 58
click at [973, 637] on div "Good morning Robert. It was me you spoke with. The other dealers you most likel…" at bounding box center [1035, 628] width 575 height 58
click at [1165, 637] on div "Good morning Robert. It was me you spoke with. The other dealers you most likel…" at bounding box center [1035, 628] width 575 height 58
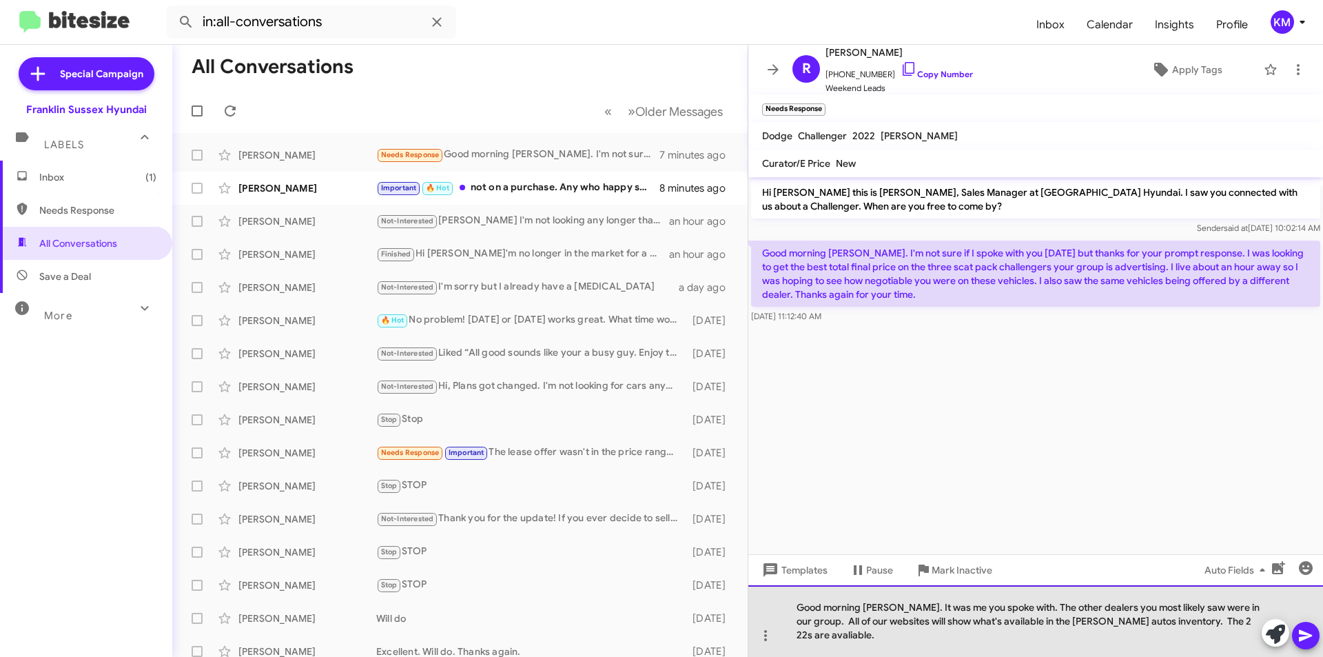
click at [810, 634] on div "Good morning Robert. It was me you spoke with. The other dealers you most likel…" at bounding box center [1035, 621] width 575 height 72
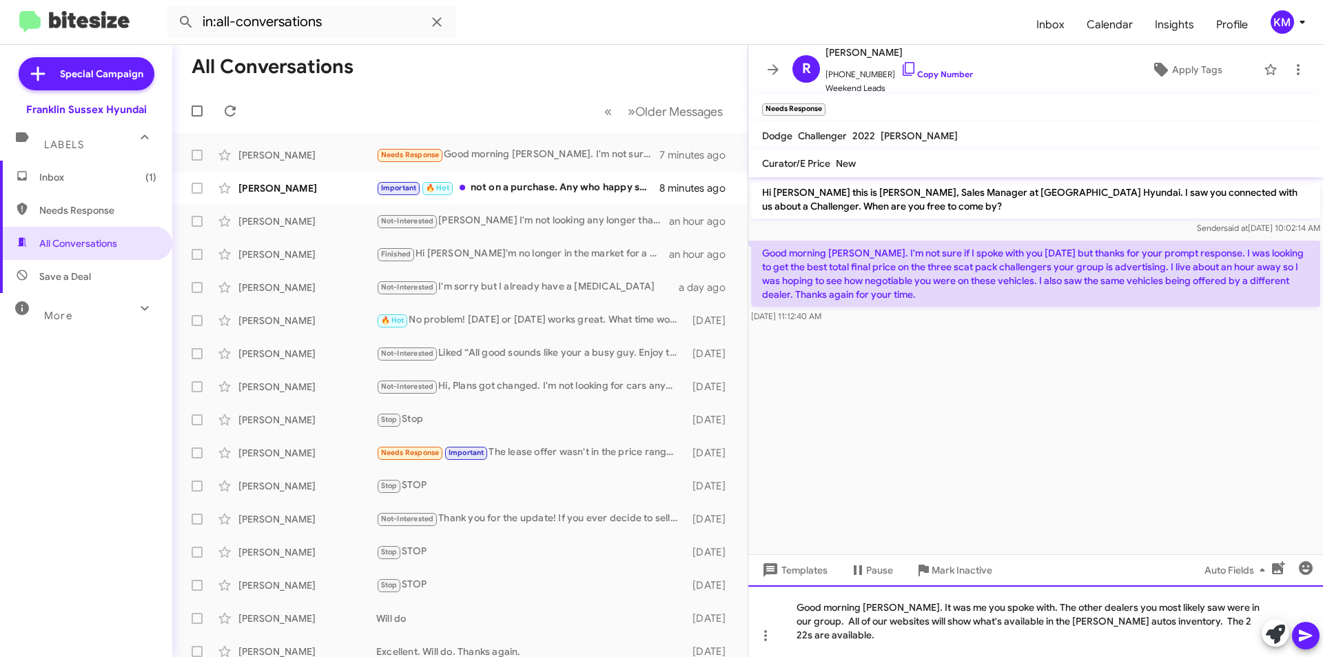
click at [847, 632] on div "Good morning Robert. It was me you spoke with. The other dealers you most likel…" at bounding box center [1035, 621] width 575 height 72
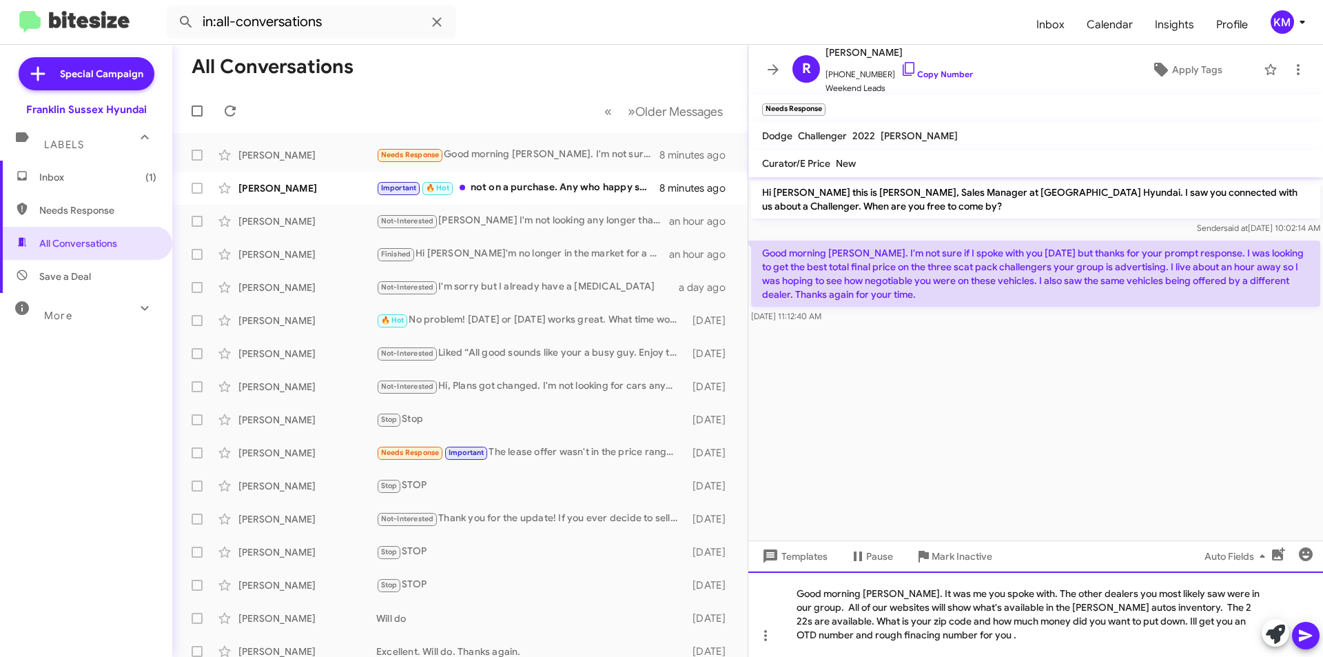
click at [906, 638] on div "Good morning Robert. It was me you spoke with. The other dealers you most likel…" at bounding box center [1035, 613] width 575 height 85
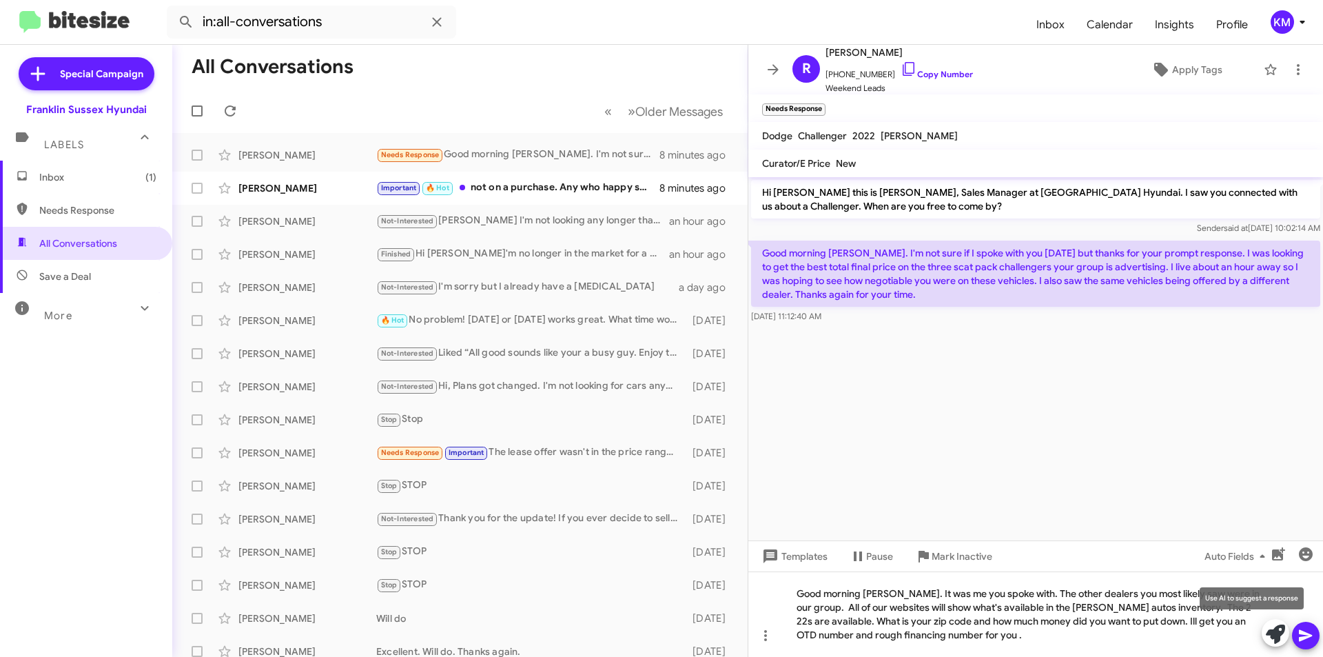
click at [1193, 608] on mat-tooltip-component "Use AI to suggest a response" at bounding box center [1251, 598] width 123 height 41
click at [1192, 609] on mat-tooltip-component "Use AI to suggest a response" at bounding box center [1251, 598] width 123 height 41
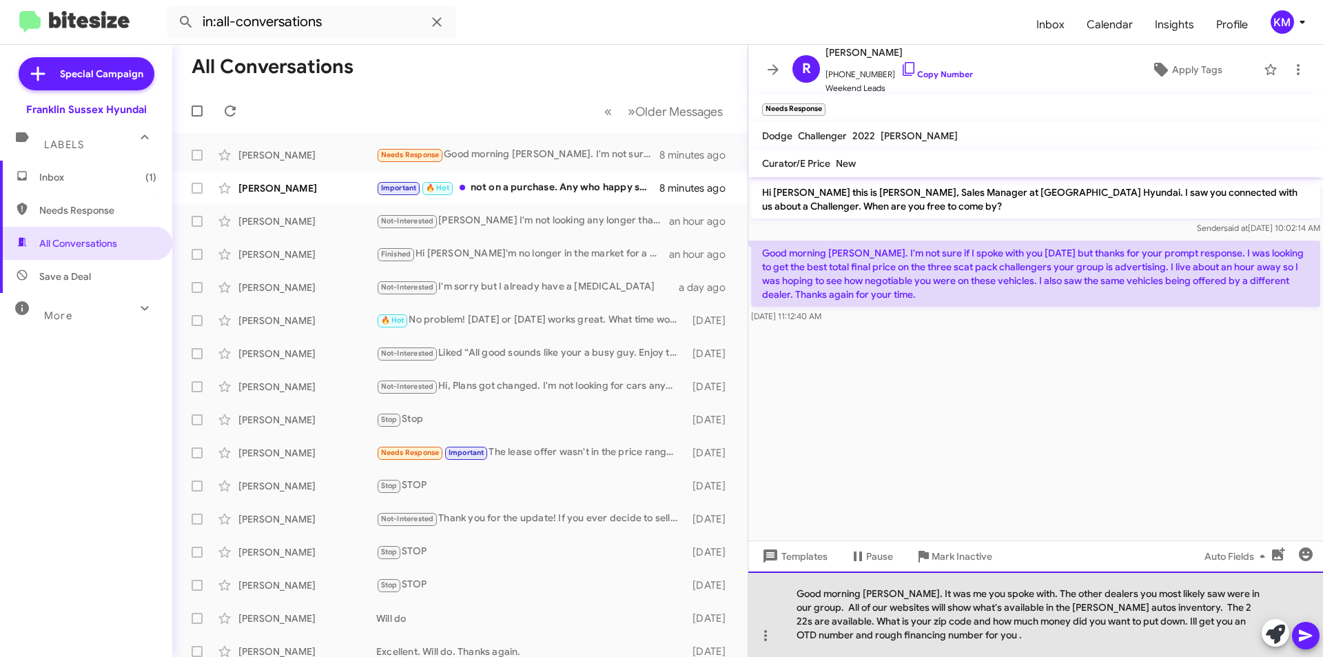
click at [1187, 607] on div "Good morning Robert. It was me you spoke with. The other dealers you most likel…" at bounding box center [1035, 613] width 575 height 85
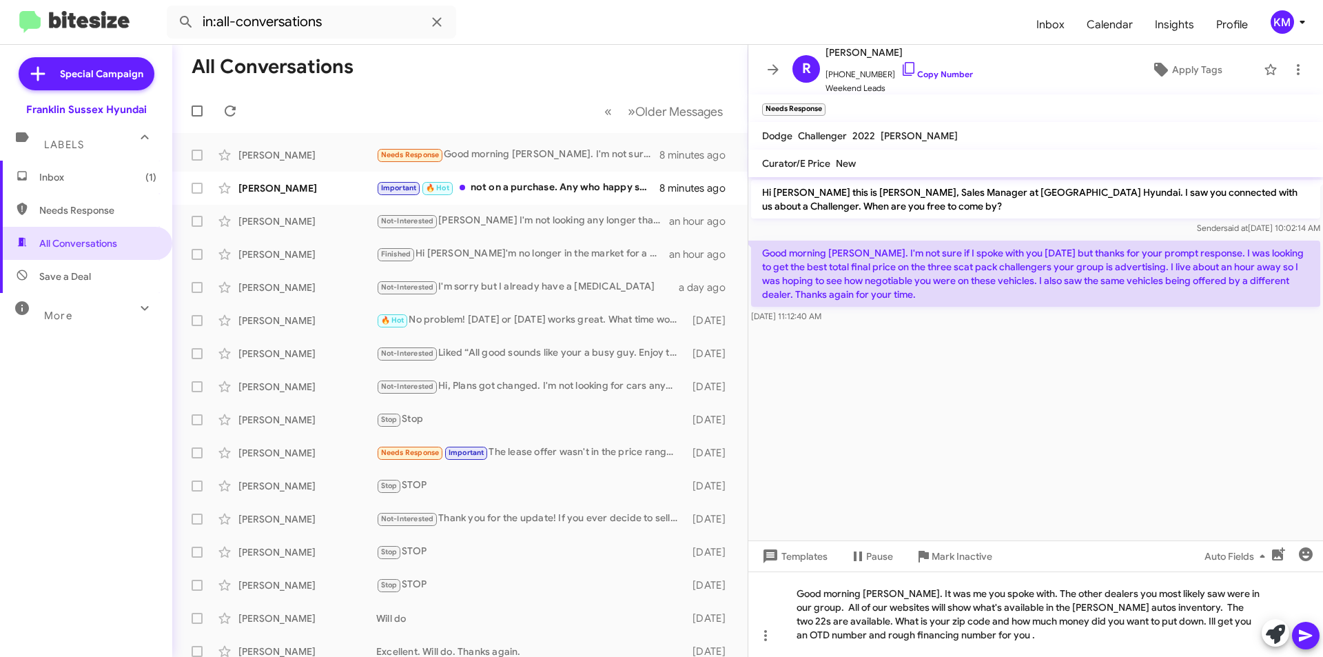
click at [1313, 633] on icon at bounding box center [1306, 635] width 17 height 17
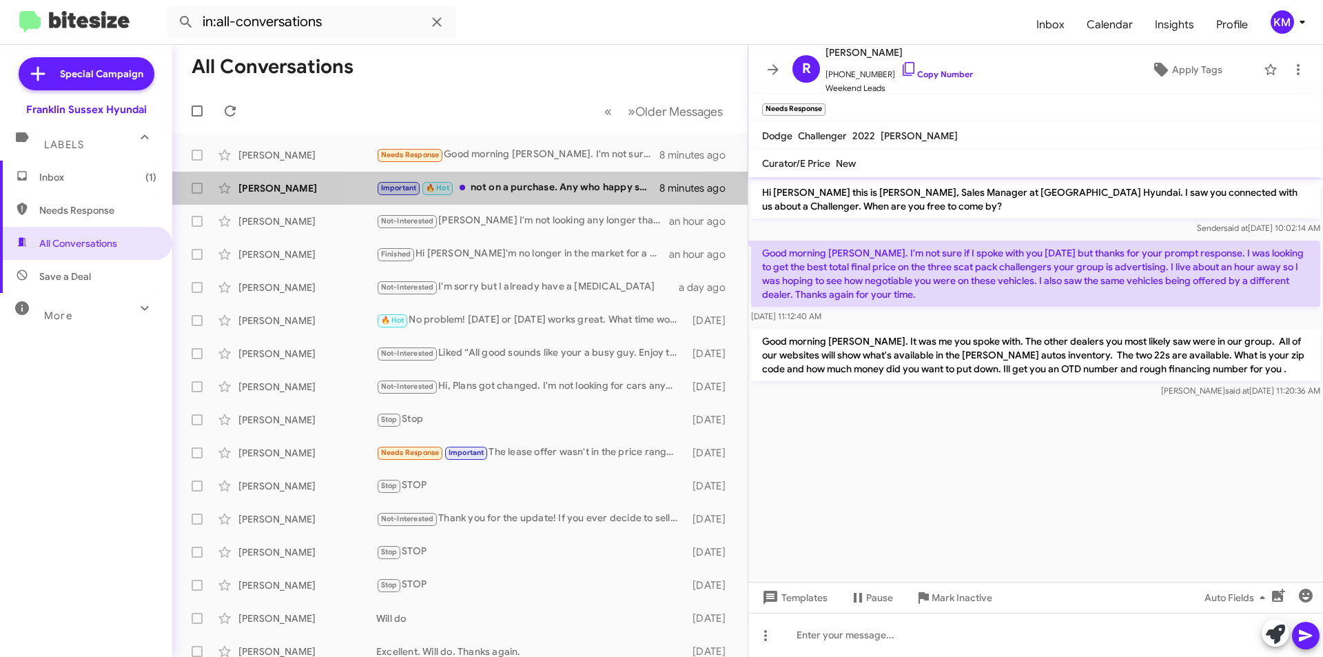
click at [481, 189] on div "Important 🔥 Hot not on a purchase. Any who happy shopping, any questions feel f…" at bounding box center [517, 188] width 283 height 16
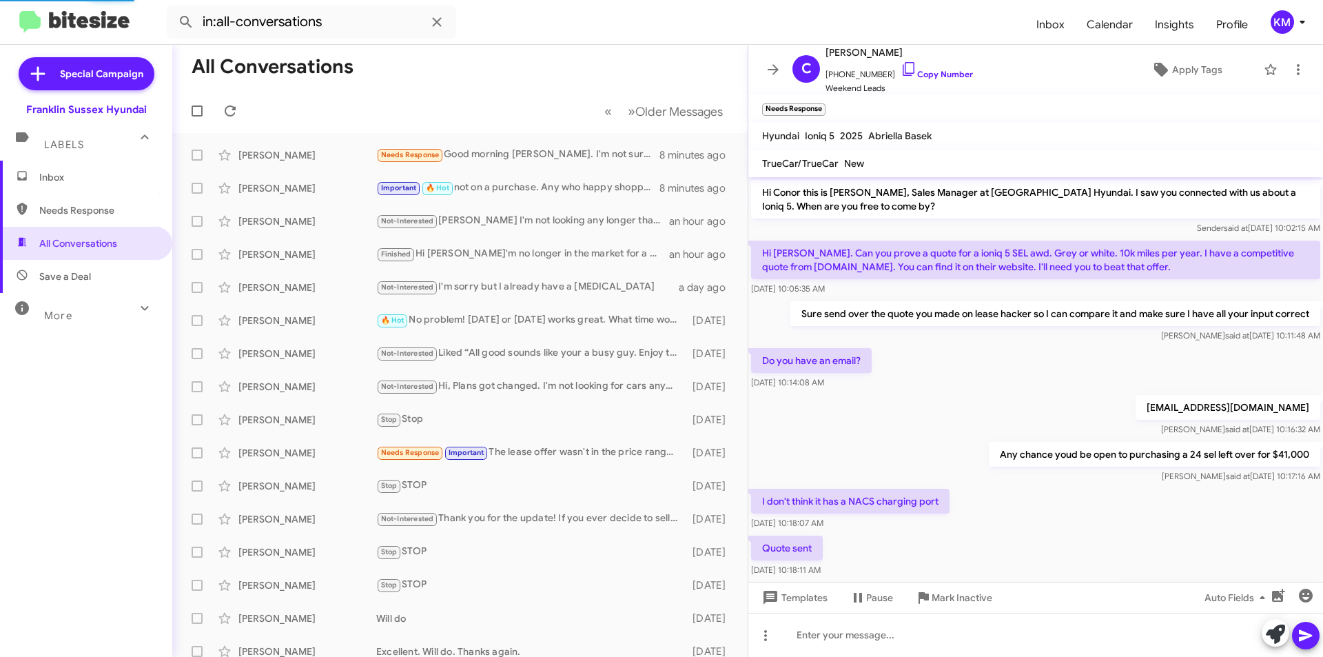
scroll to position [378, 0]
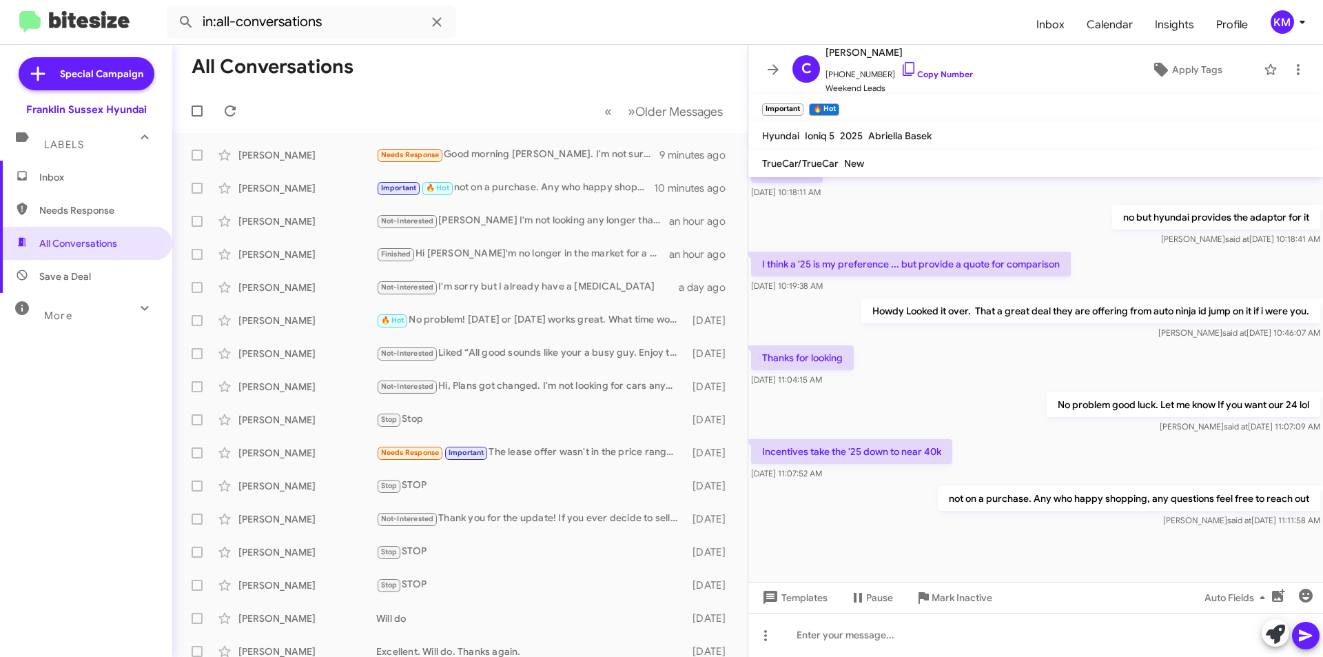
click at [523, 158] on div "Needs Response Good morning Ken. I'm not sure if I spoke with you on Saturday b…" at bounding box center [517, 155] width 283 height 16
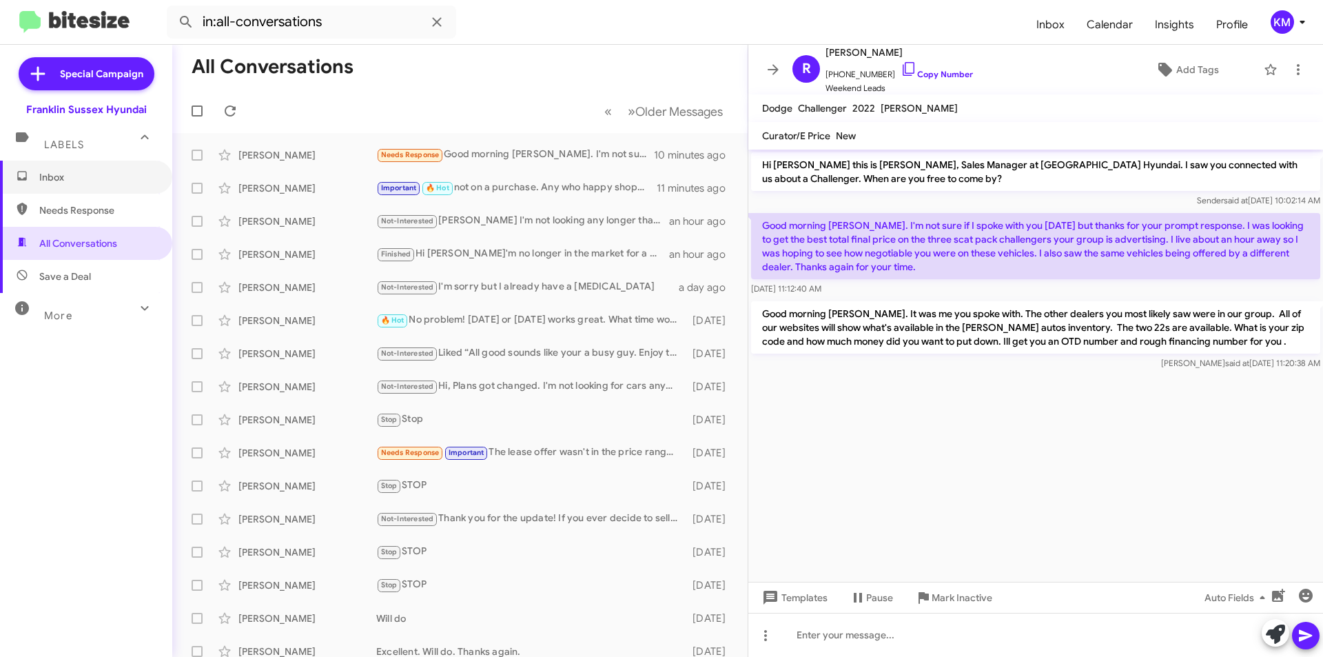
click at [63, 181] on span "Inbox" at bounding box center [97, 177] width 117 height 14
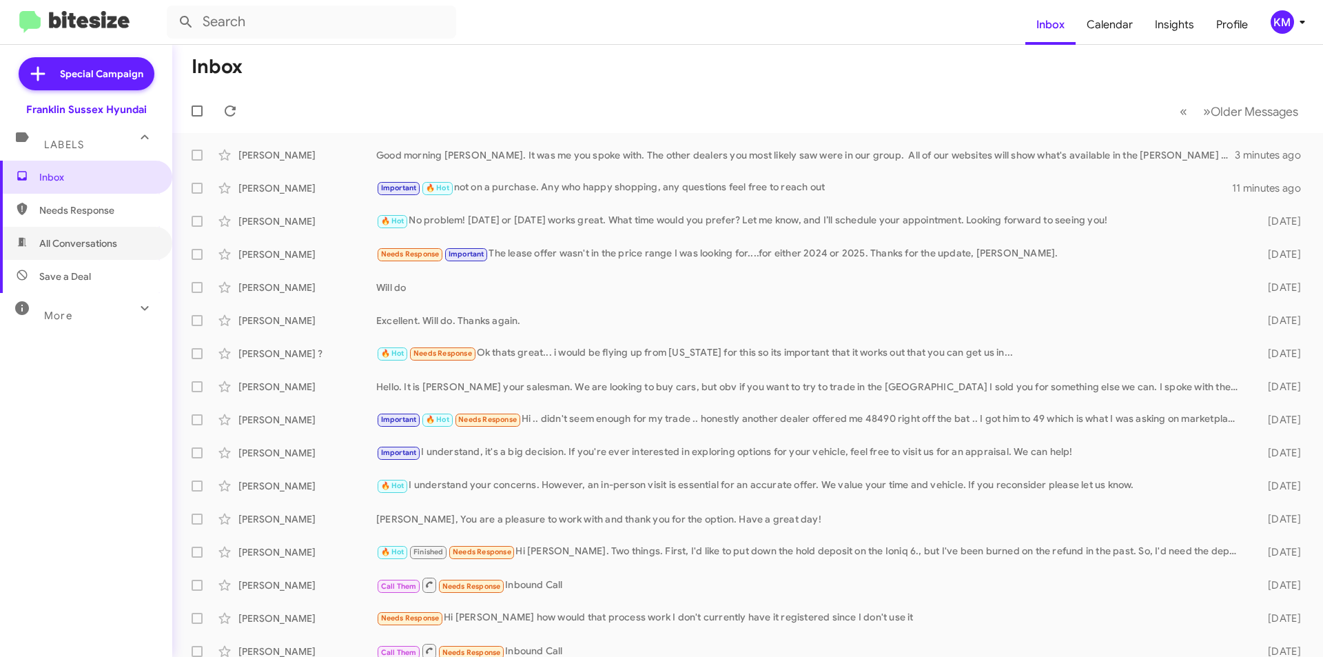
click at [79, 244] on span "All Conversations" at bounding box center [78, 243] width 78 height 14
type input "in:all-conversations"
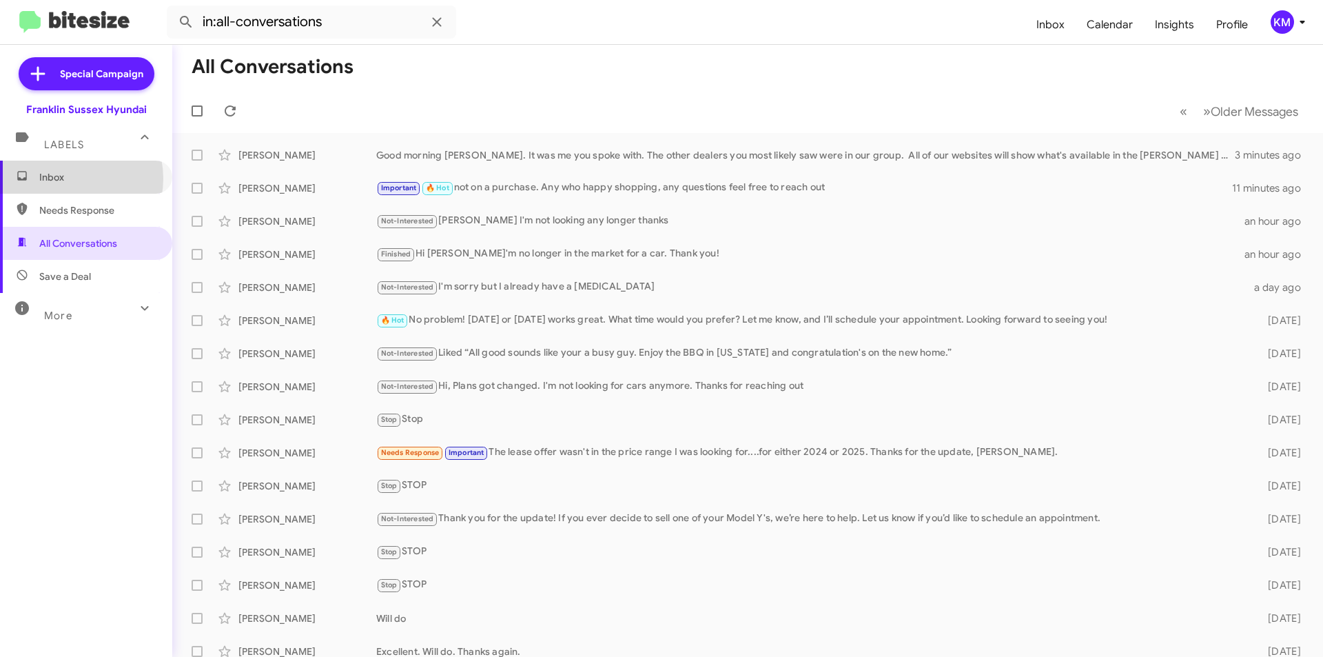
click at [65, 178] on span "Inbox" at bounding box center [97, 177] width 117 height 14
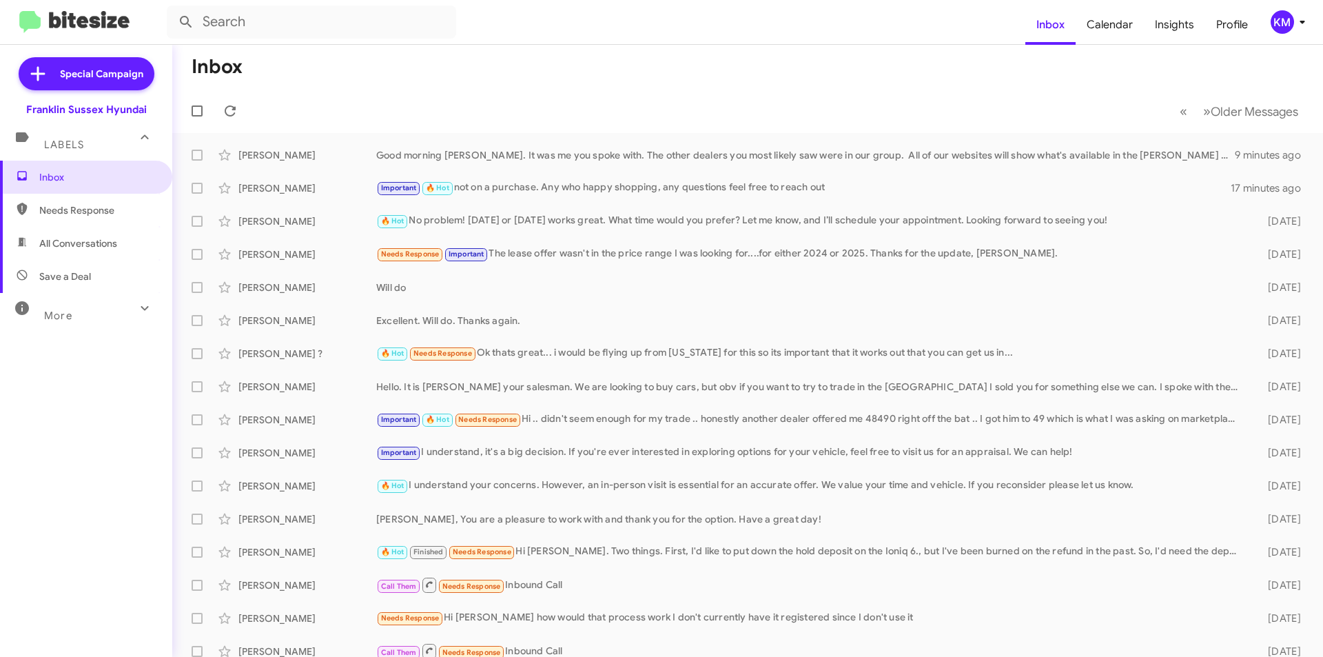
click at [396, 154] on div "Good morning [PERSON_NAME]. It was me you spoke with. The other dealers you mos…" at bounding box center [805, 155] width 859 height 14
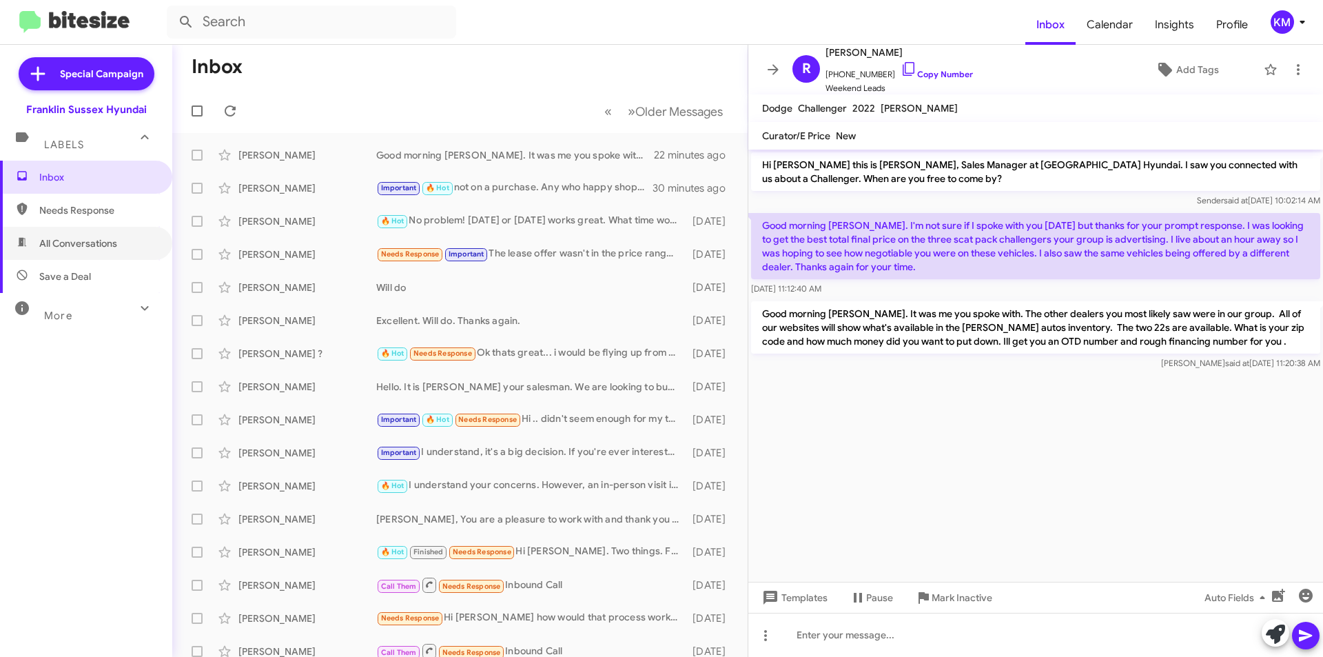
click at [46, 242] on span "All Conversations" at bounding box center [78, 243] width 78 height 14
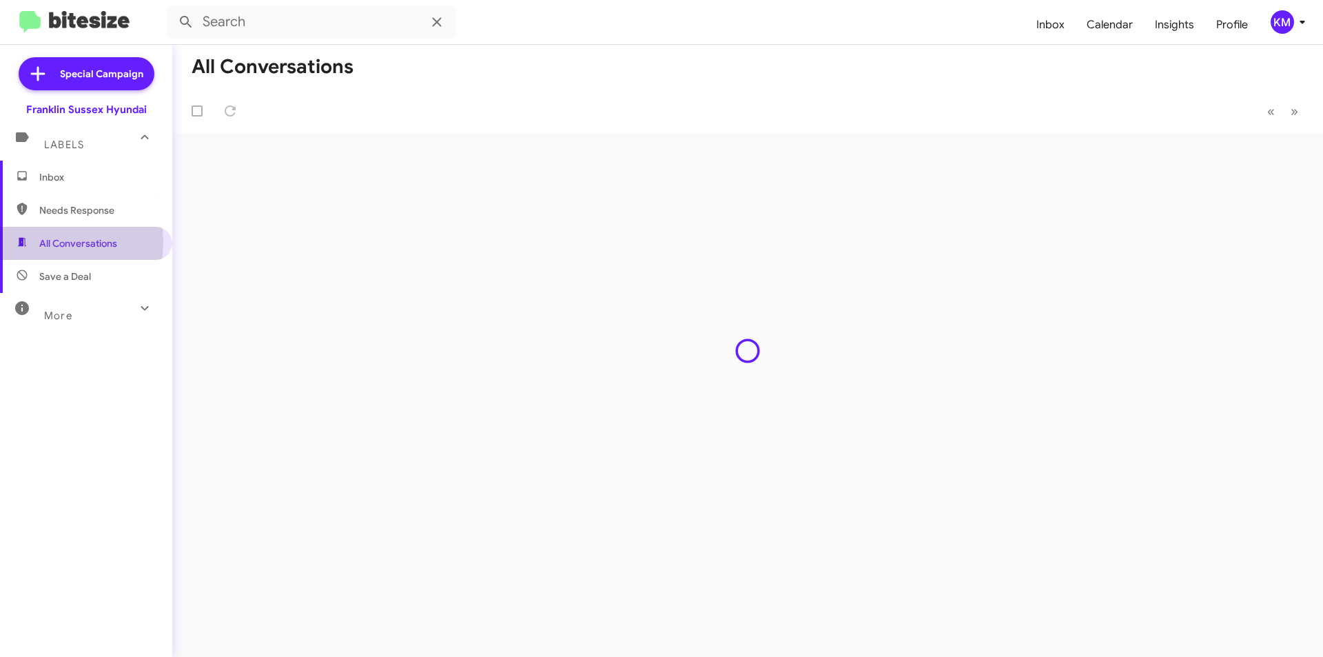
type input "in:all-conversations"
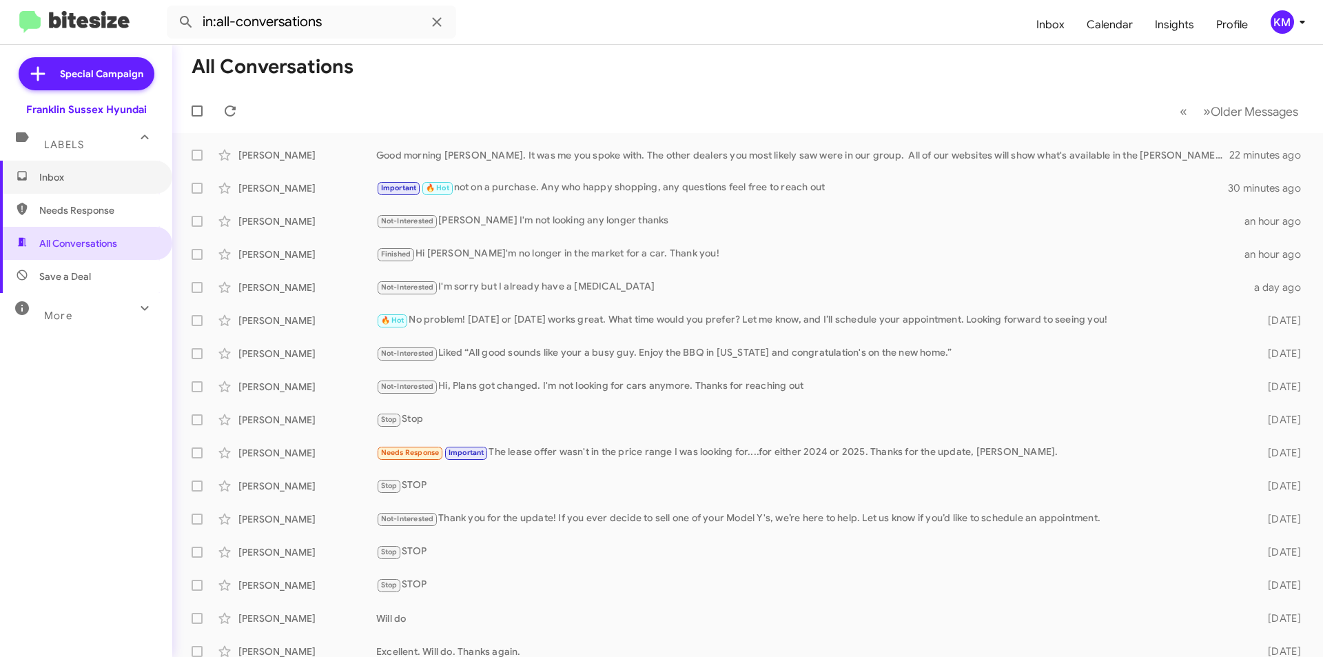
click at [78, 176] on span "Inbox" at bounding box center [97, 177] width 117 height 14
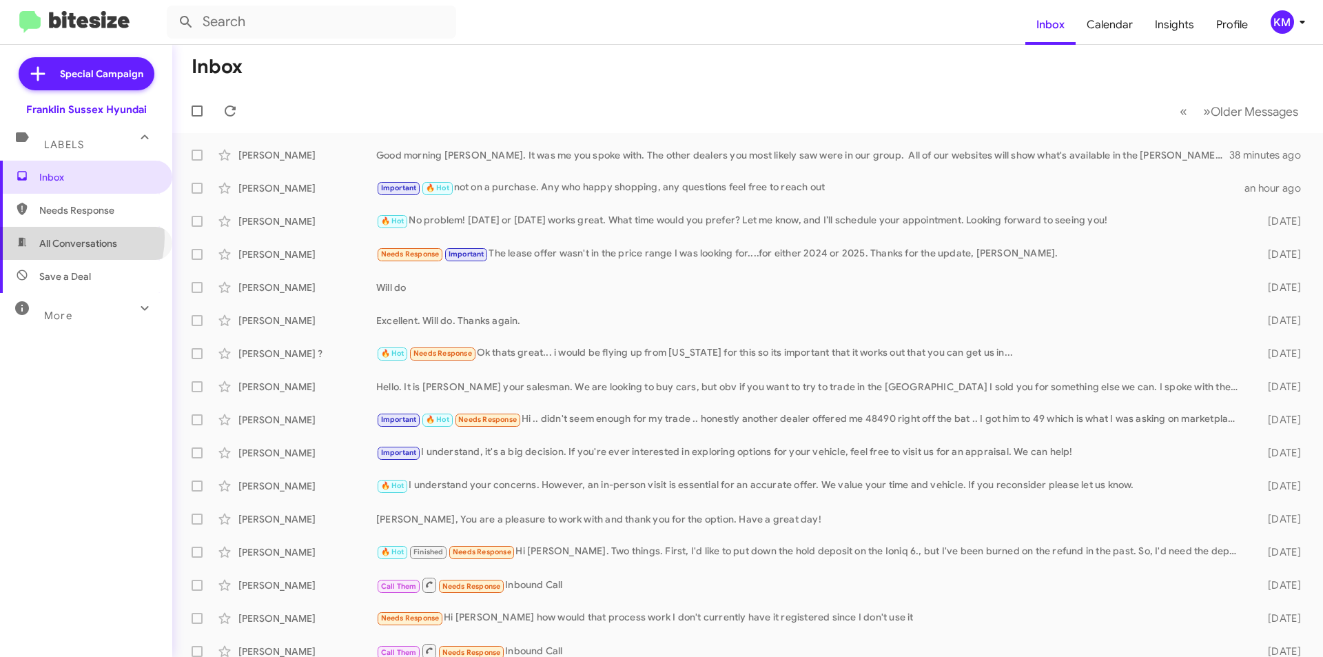
click at [65, 237] on span "All Conversations" at bounding box center [78, 243] width 78 height 14
type input "in:all-conversations"
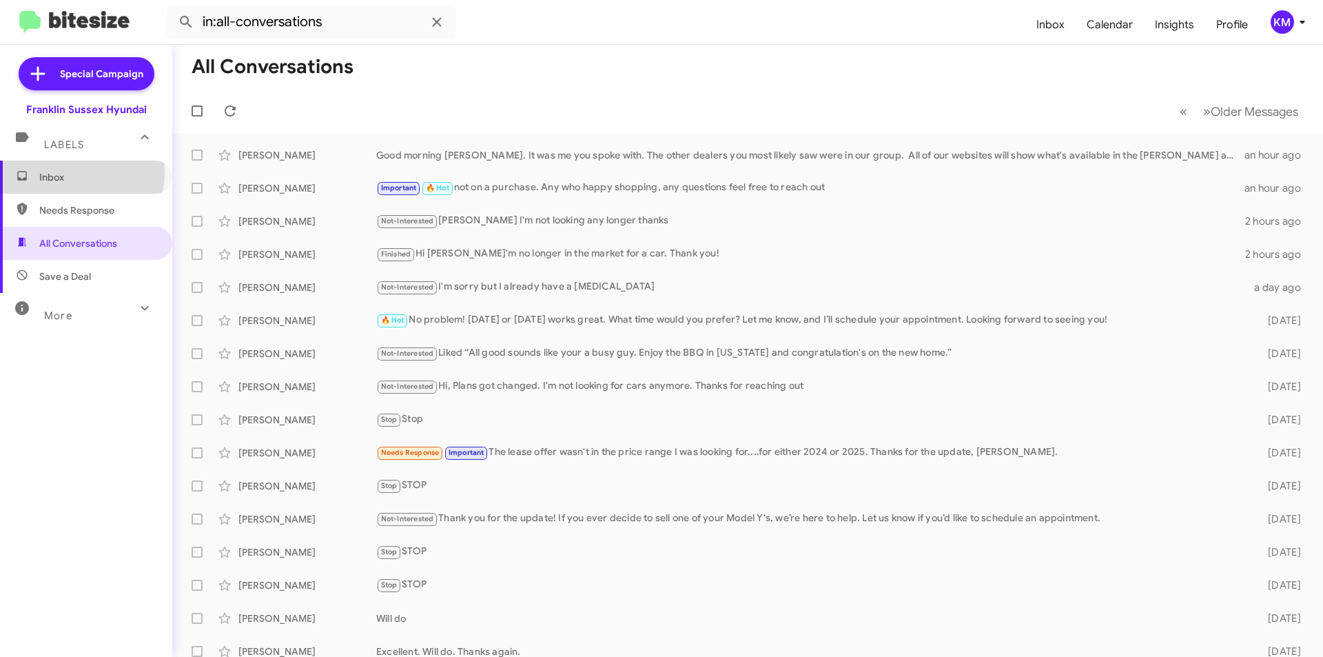
click at [74, 172] on span "Inbox" at bounding box center [97, 177] width 117 height 14
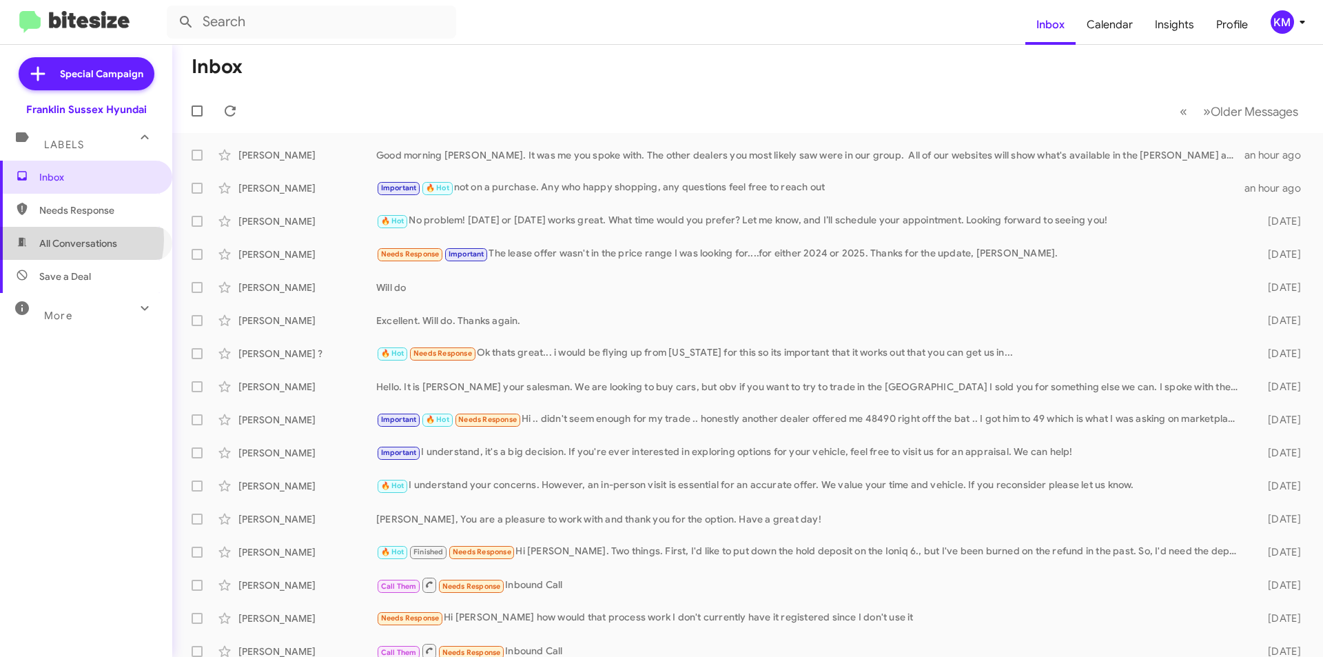
click at [72, 240] on span "All Conversations" at bounding box center [78, 243] width 78 height 14
type input "in:all-conversations"
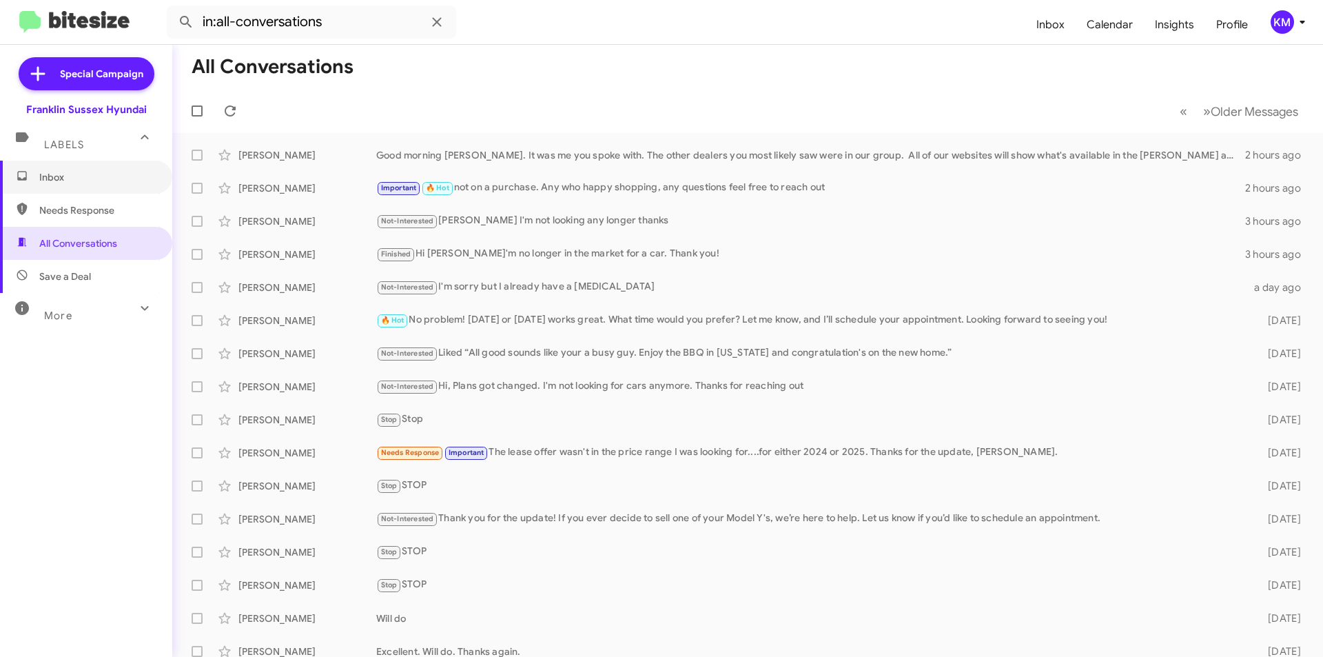
click at [64, 177] on span "Inbox" at bounding box center [97, 177] width 117 height 14
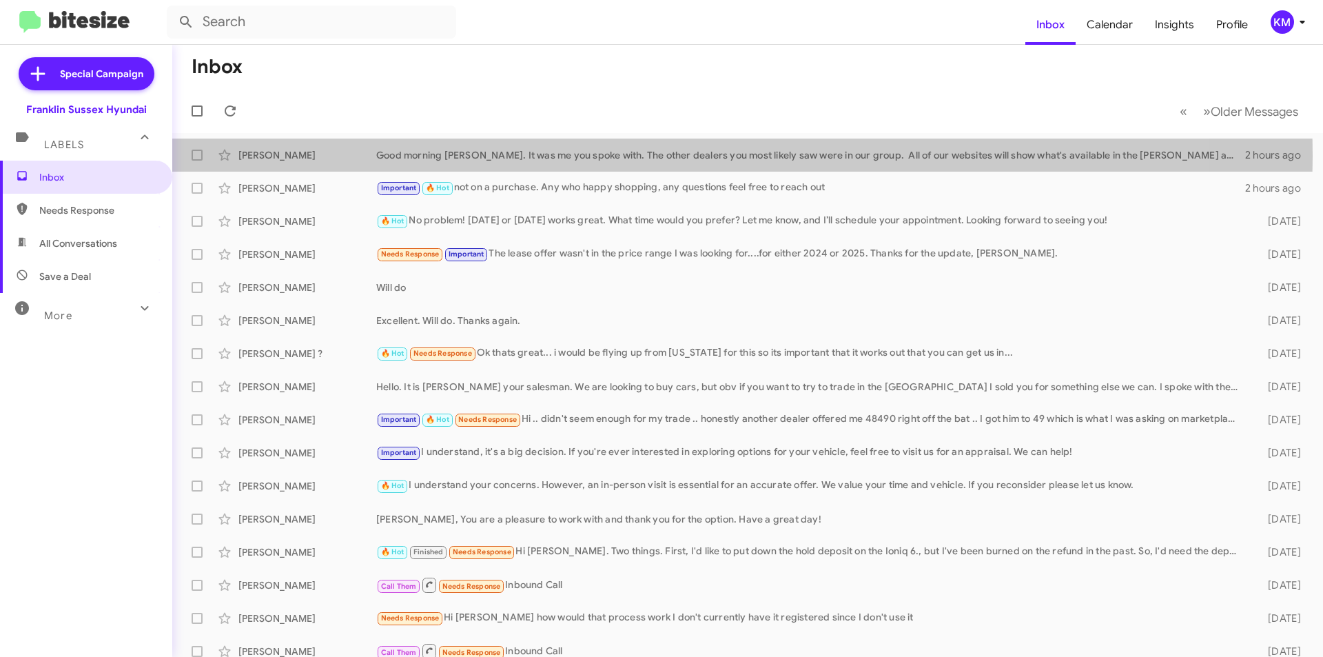
click at [648, 156] on div "Good morning Robert. It was me you spoke with. The other dealers you most likel…" at bounding box center [810, 155] width 869 height 14
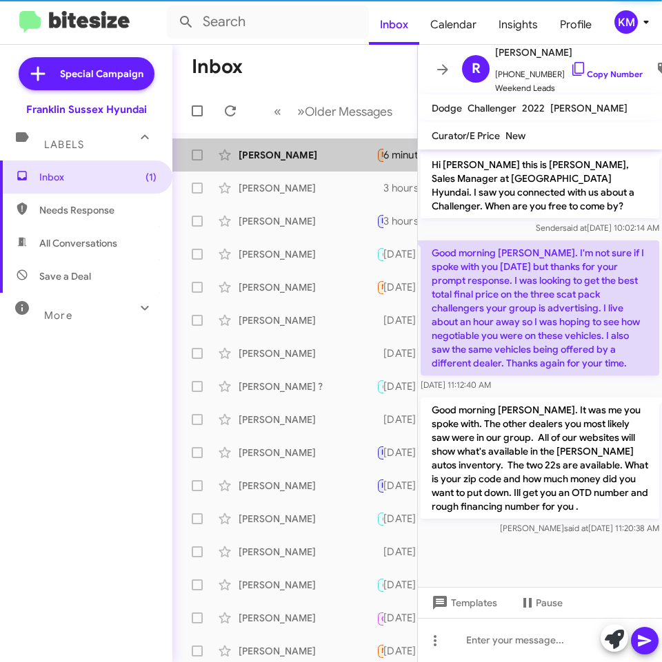
click at [312, 156] on div "[PERSON_NAME]" at bounding box center [307, 155] width 138 height 14
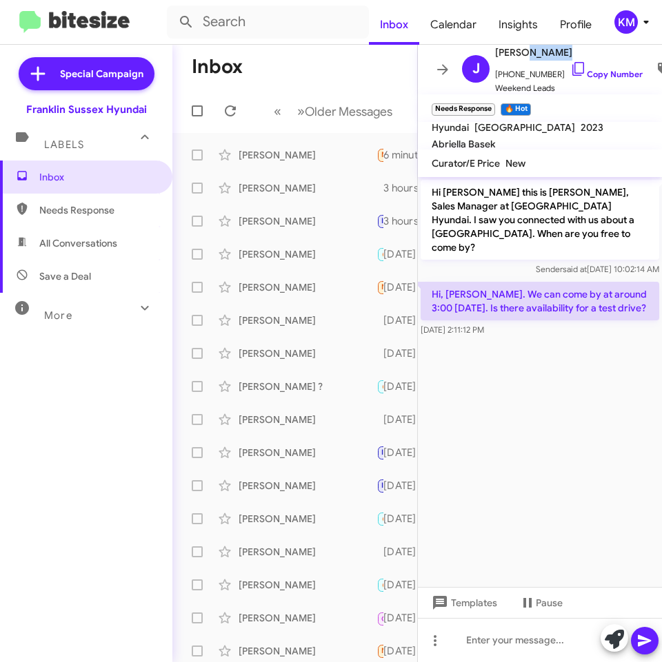
drag, startPoint x: 562, startPoint y: 48, endPoint x: 522, endPoint y: 49, distance: 39.3
click at [522, 49] on span "[PERSON_NAME]" at bounding box center [568, 52] width 147 height 17
copy span "[PERSON_NAME]"
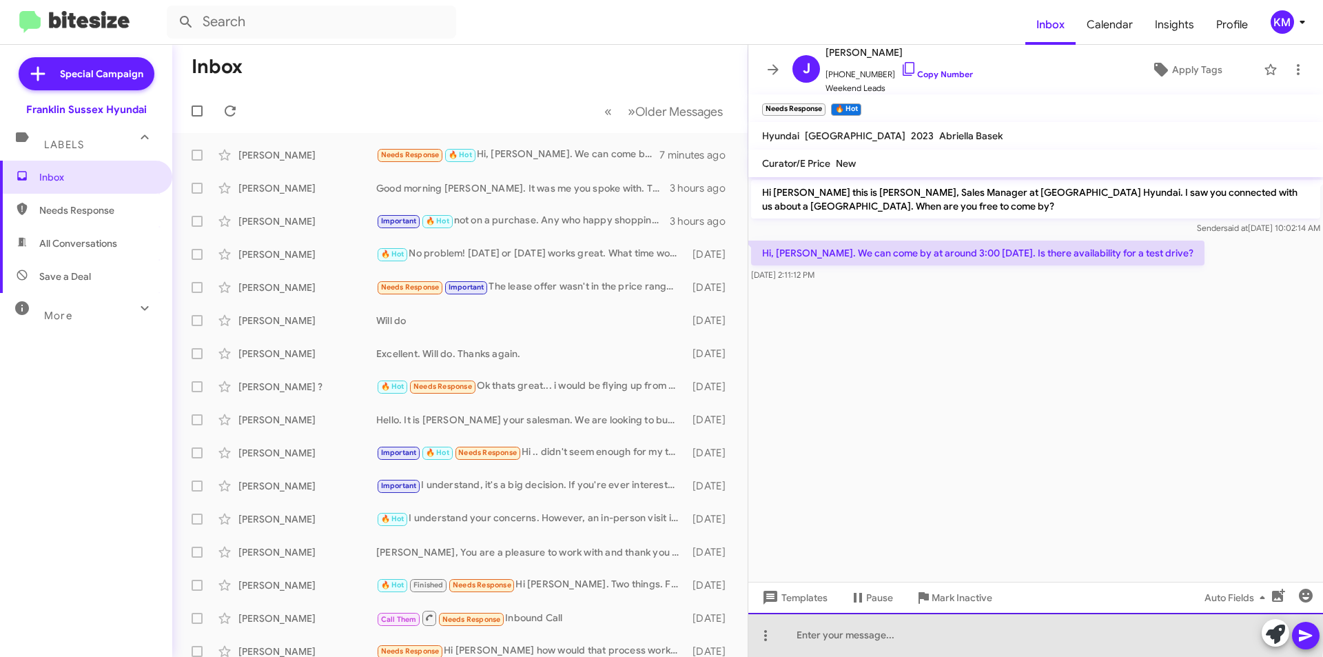
click at [661, 626] on div at bounding box center [1035, 635] width 575 height 44
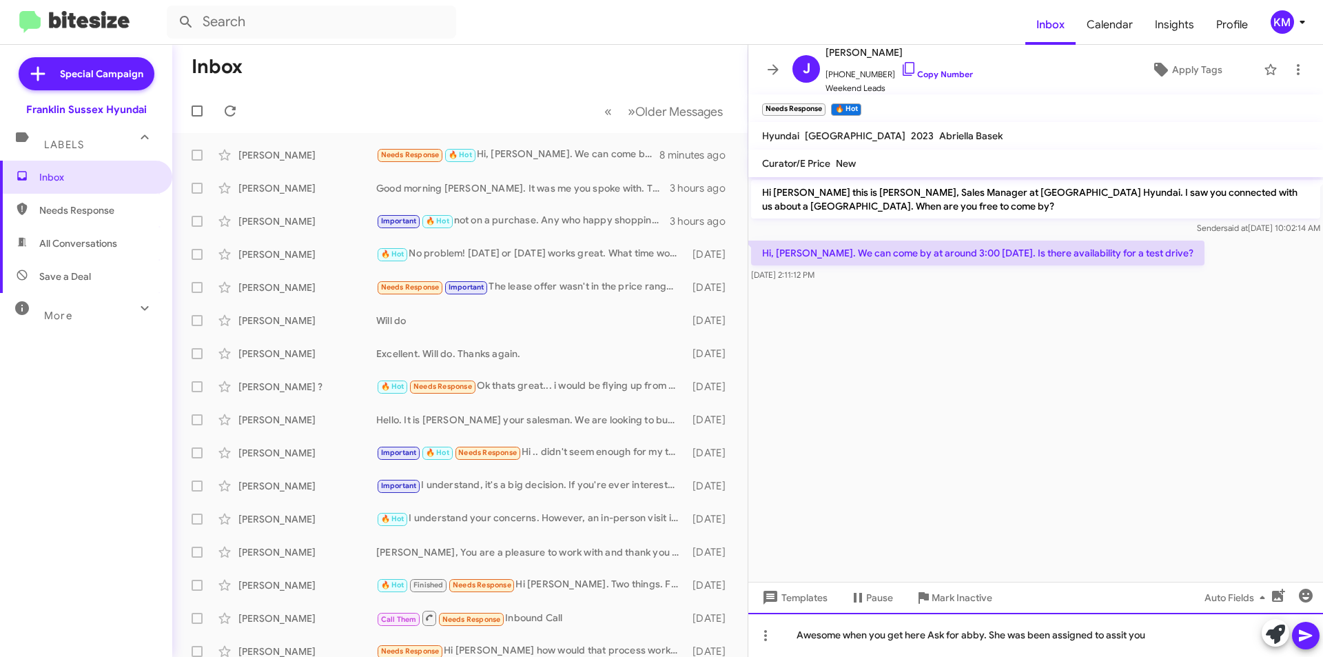
click at [661, 635] on div "Awesome when you get here Ask for abby. She was been assigned to assit you" at bounding box center [1035, 635] width 575 height 44
click at [661, 642] on button at bounding box center [1306, 636] width 28 height 28
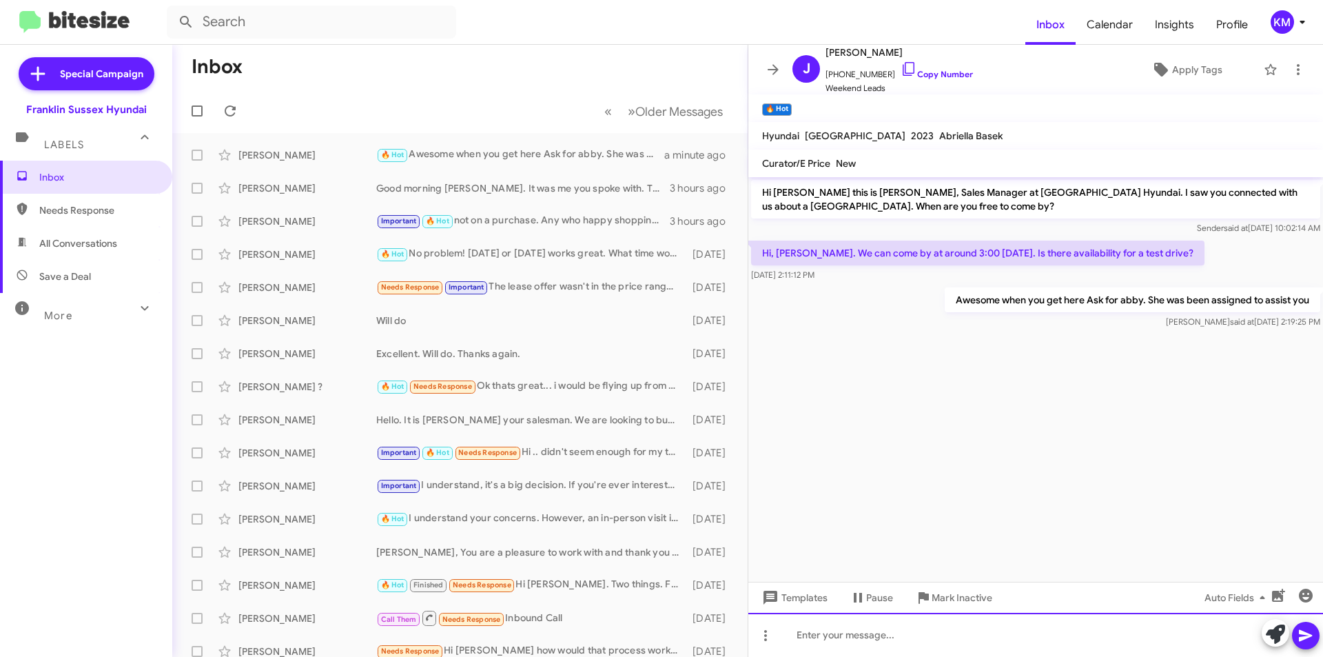
click at [813, 640] on div at bounding box center [1035, 635] width 575 height 44
click at [1311, 633] on icon at bounding box center [1306, 635] width 17 height 17
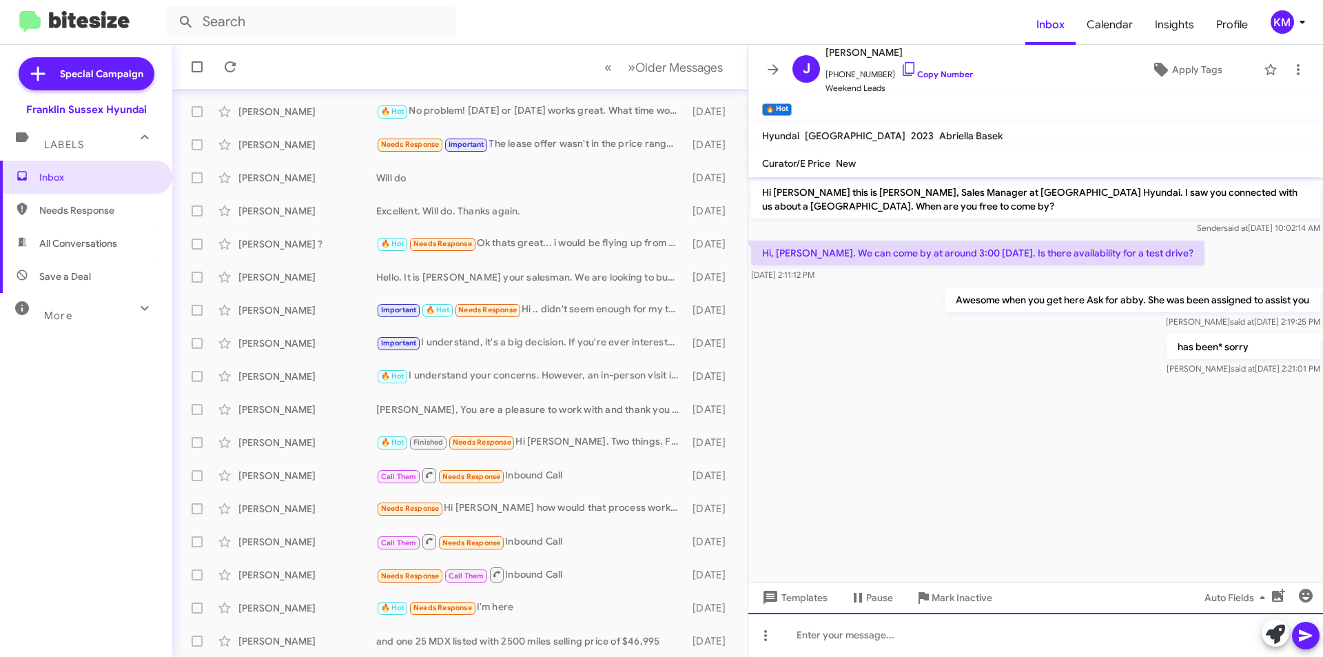
scroll to position [143, 0]
drag, startPoint x: 94, startPoint y: 243, endPoint x: 103, endPoint y: 247, distance: 10.8
click at [94, 242] on span "All Conversations" at bounding box center [78, 243] width 78 height 14
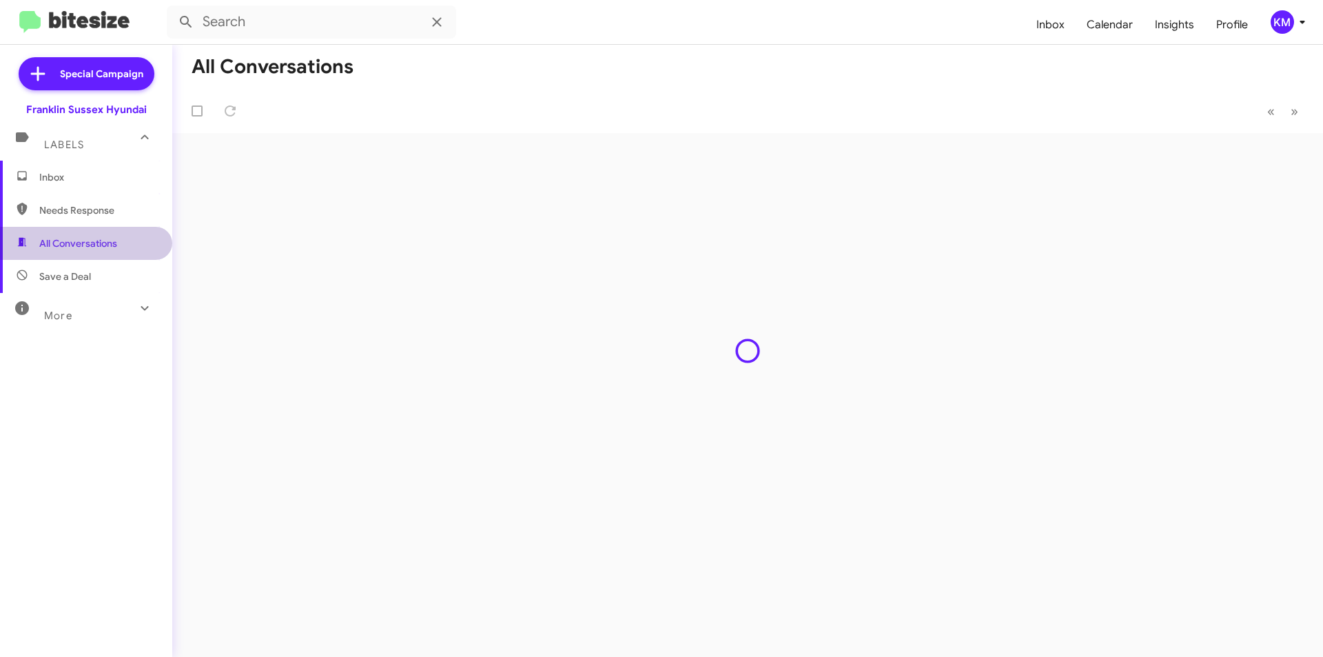
type input "in:all-conversations"
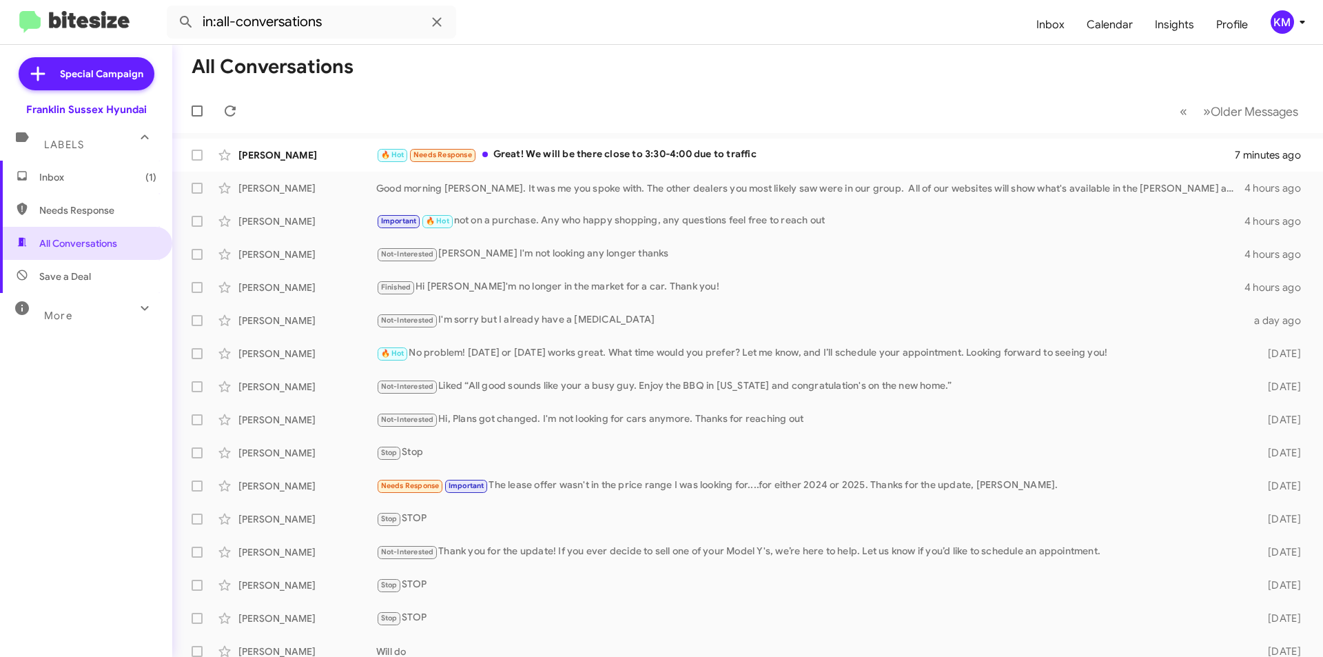
click at [535, 159] on div "🔥 Hot Needs Response Great! We will be there close to 3:30-4:00 due to traffic" at bounding box center [805, 155] width 859 height 16
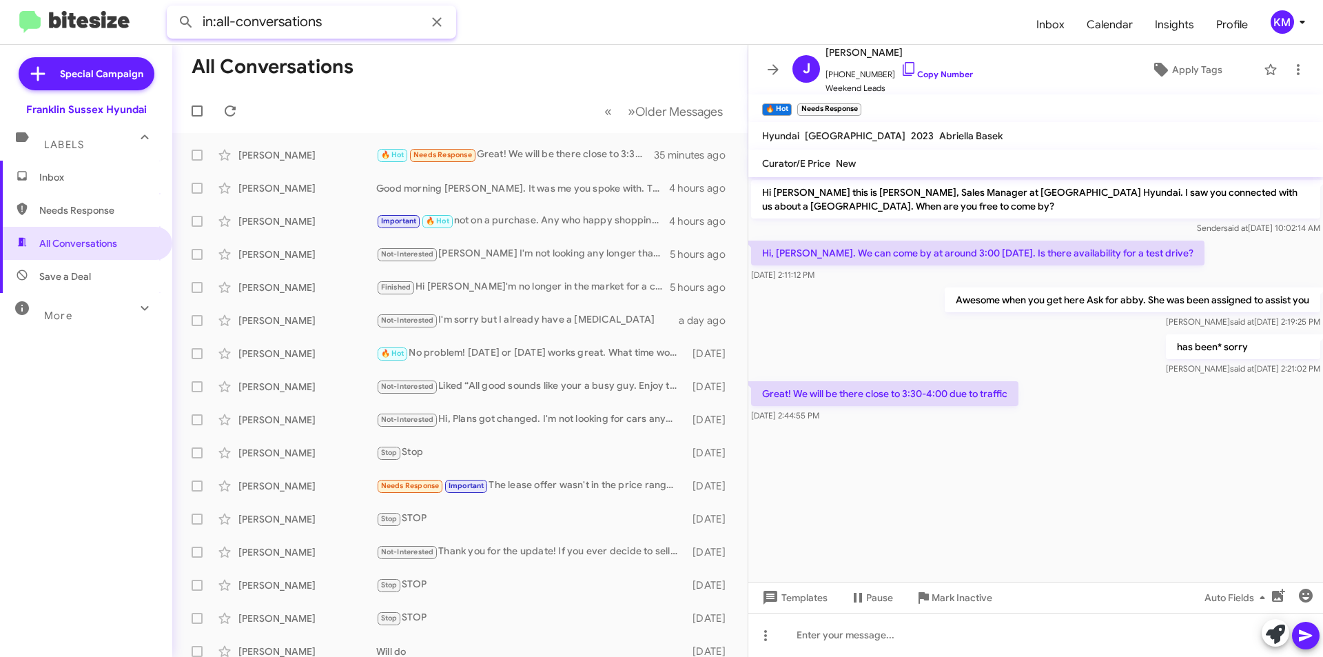
click at [354, 25] on input "in:all-conversations" at bounding box center [311, 22] width 289 height 33
drag, startPoint x: 324, startPoint y: 30, endPoint x: 48, endPoint y: -3, distance: 277.6
click at [48, 0] on html "in:all-conversations Inbox Calendar Insights Profile KM Special Campaign Frankl…" at bounding box center [661, 328] width 1323 height 657
click at [172, 8] on button at bounding box center [186, 22] width 28 height 28
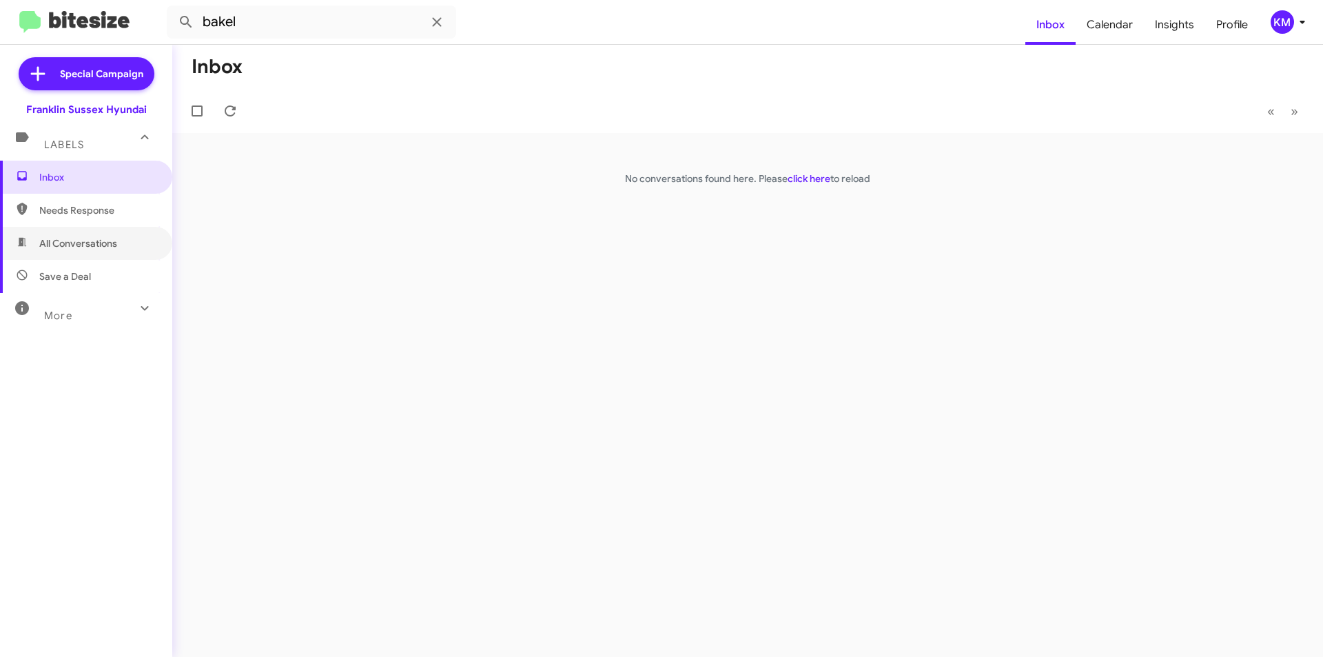
click at [91, 244] on span "All Conversations" at bounding box center [78, 243] width 78 height 14
type input "in:all-conversations"
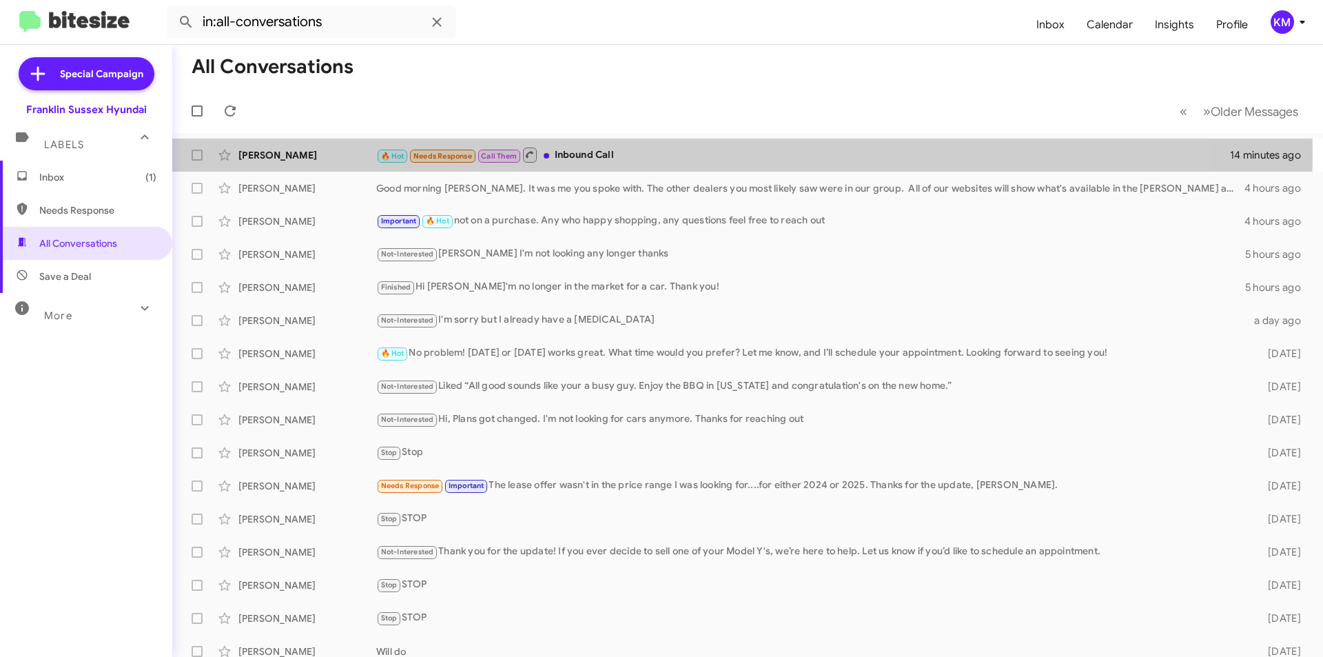
click at [562, 154] on div "🔥 Hot Needs Response Call Them Inbound Call" at bounding box center [803, 154] width 854 height 17
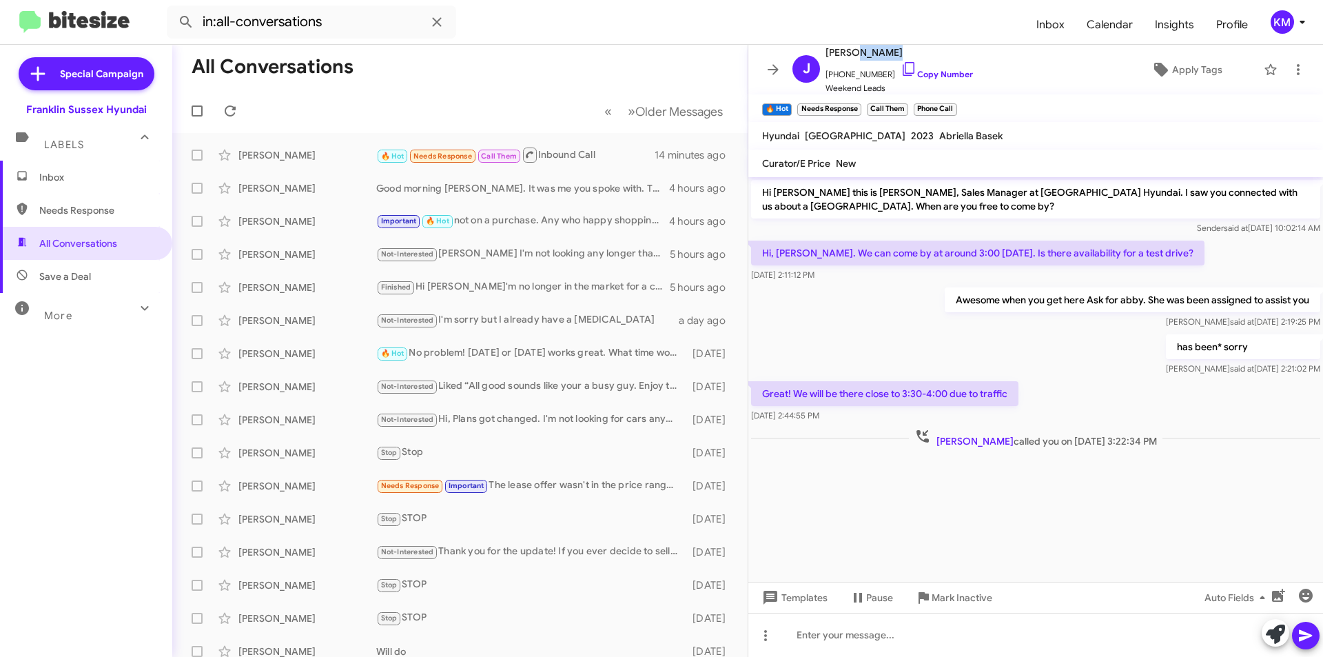
drag, startPoint x: 895, startPoint y: 50, endPoint x: 853, endPoint y: 52, distance: 41.4
click at [853, 52] on span "[PERSON_NAME]" at bounding box center [899, 52] width 147 height 17
copy span "Donahue"
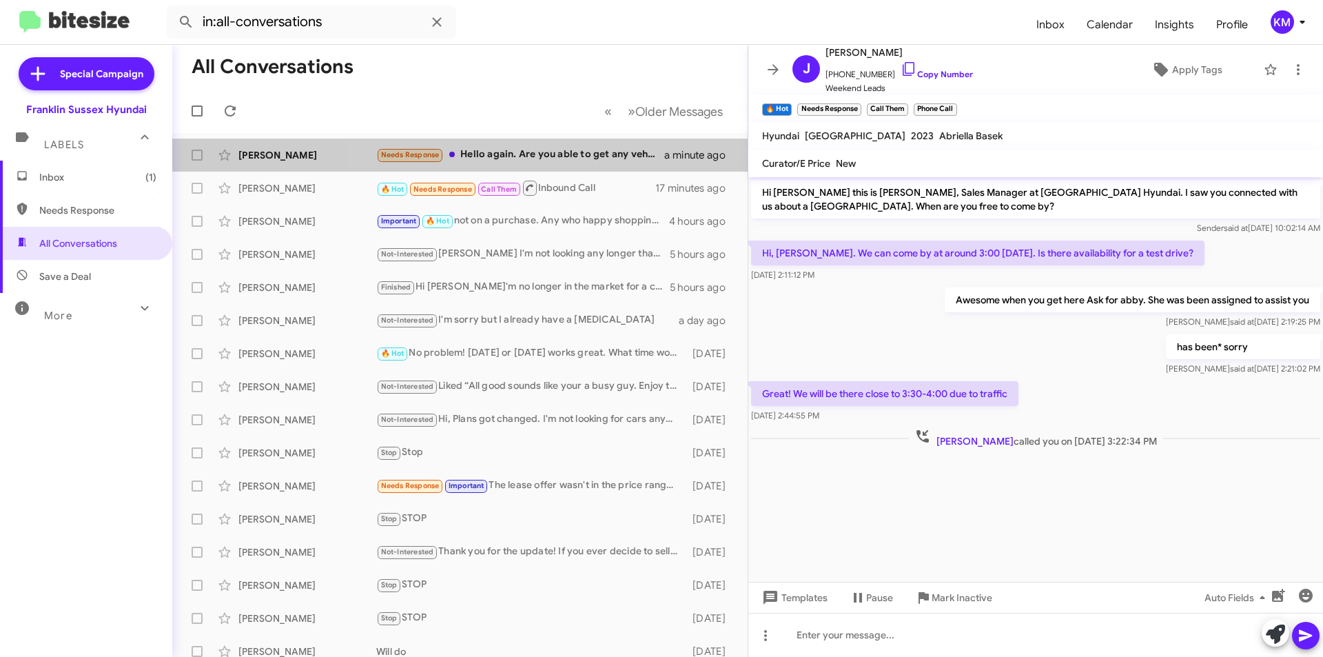
click at [596, 148] on div "Needs Response Hello again. Are you able to get any vehicle listed with Nielsen…" at bounding box center [520, 155] width 288 height 16
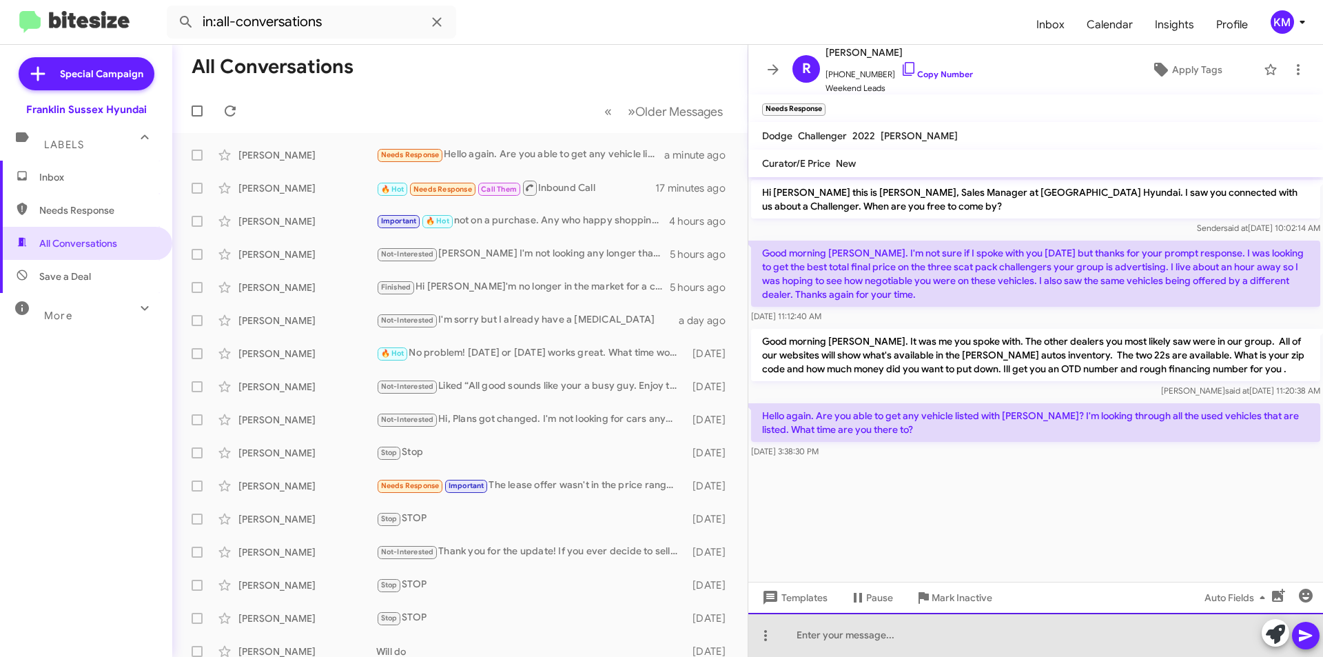
click at [818, 632] on div at bounding box center [1035, 635] width 575 height 44
click at [864, 635] on div "Well any pre owend vehicle." at bounding box center [1035, 635] width 575 height 44
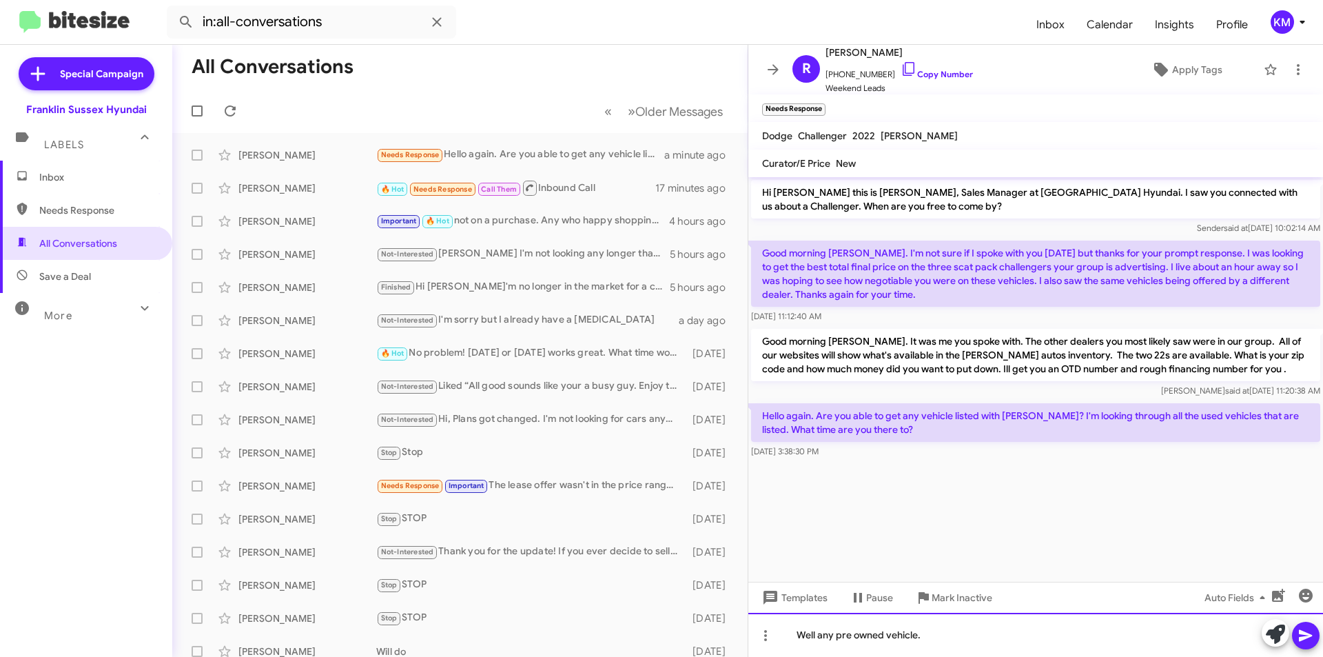
click at [930, 634] on div "Well any pre owned vehicle." at bounding box center [1035, 635] width 575 height 44
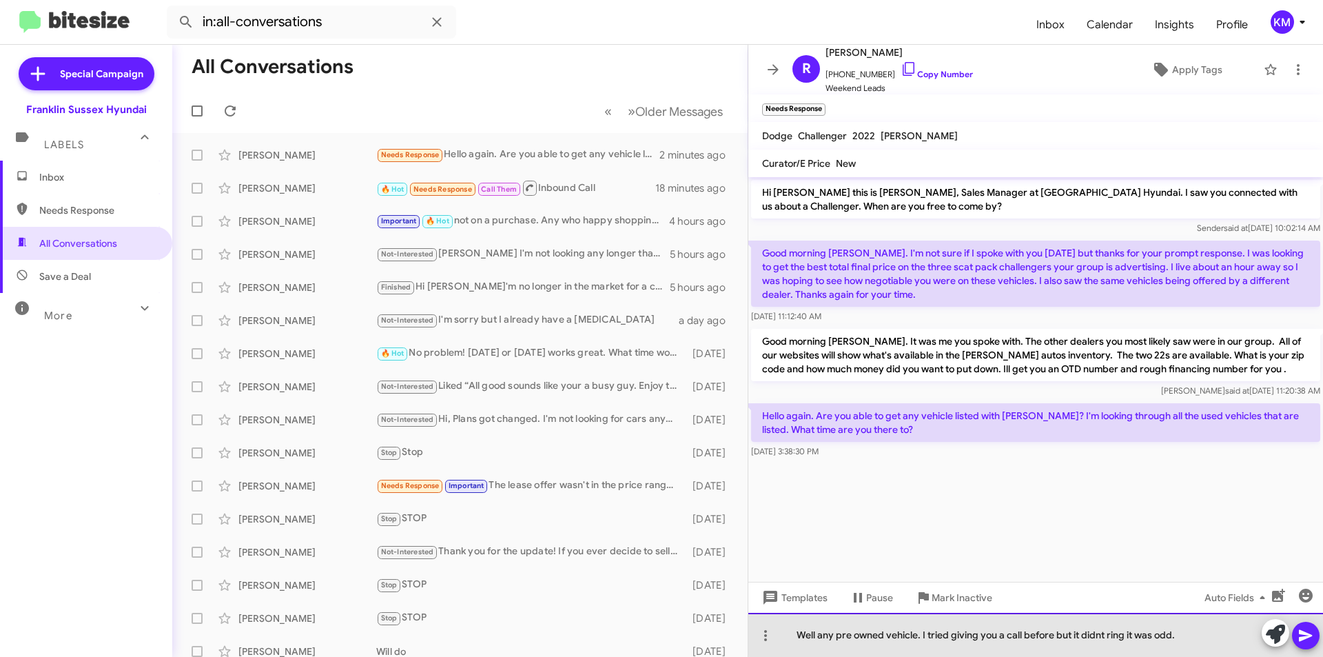
click at [1096, 634] on div "Well any pre owned vehicle. I tried giving you a call before but it didnt ring …" at bounding box center [1035, 635] width 575 height 44
click at [920, 635] on div "Well any pre owned vehicle. I tried giving you a call before but it didn't ring…" at bounding box center [1035, 635] width 575 height 44
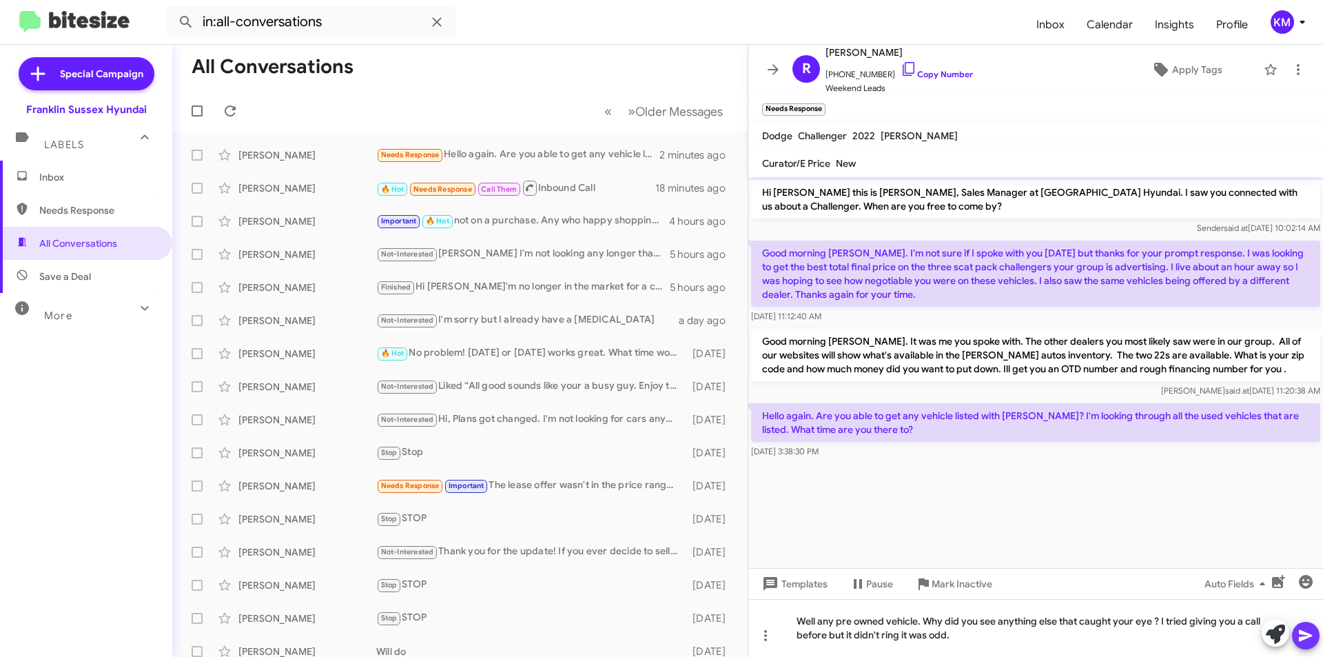
click at [1301, 641] on icon at bounding box center [1306, 635] width 17 height 17
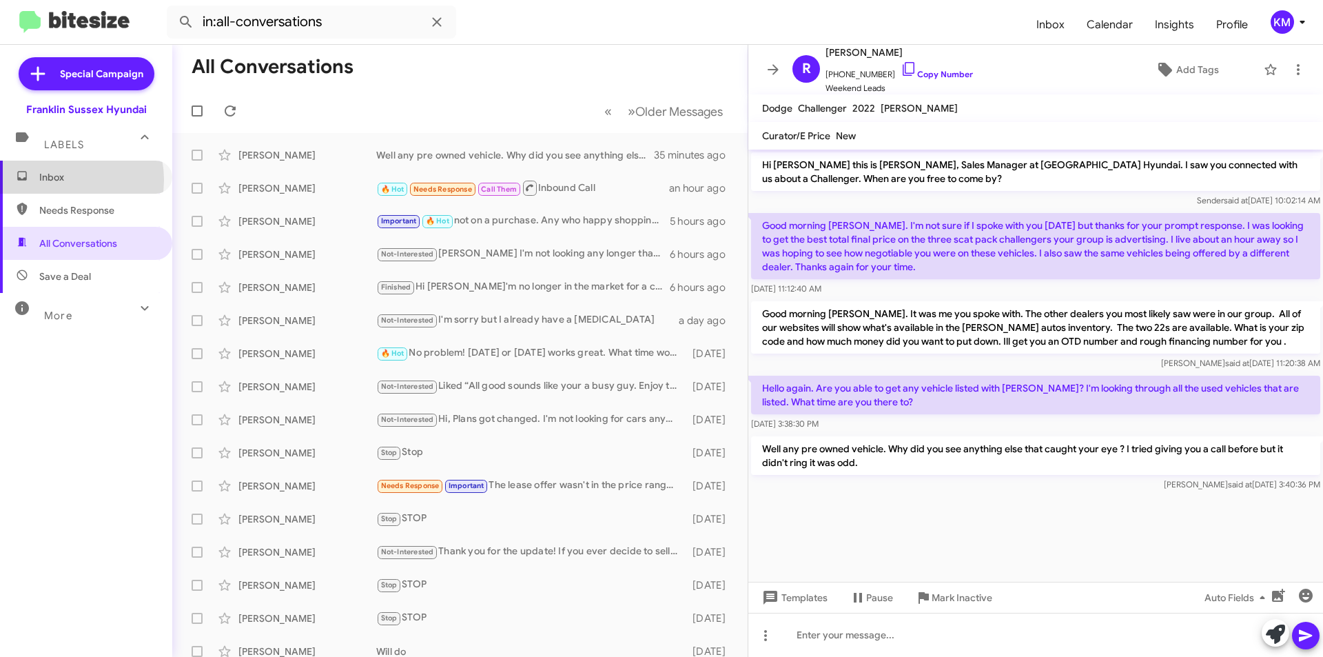
click at [59, 180] on span "Inbox" at bounding box center [97, 177] width 117 height 14
